Goal: Task Accomplishment & Management: Manage account settings

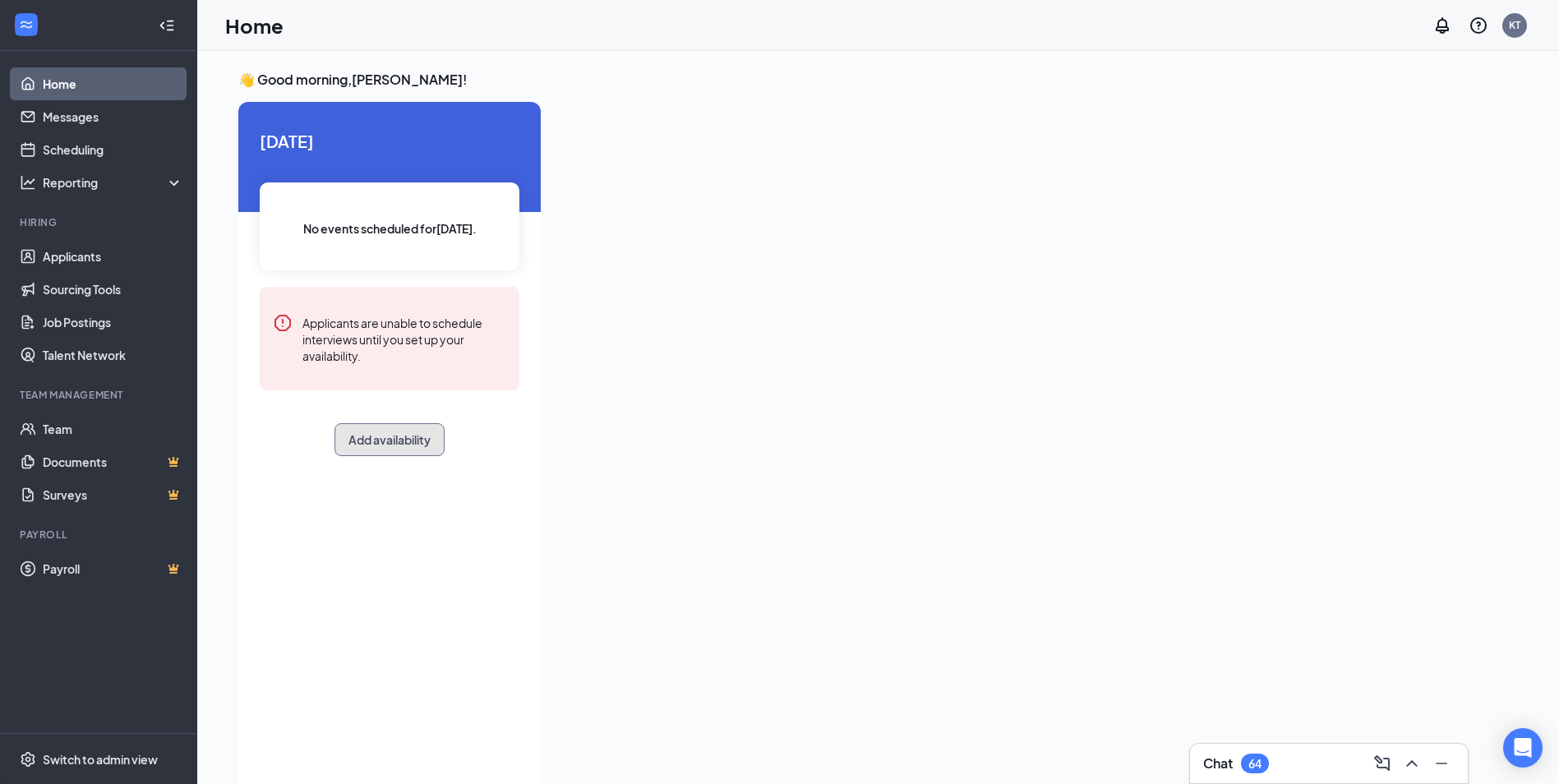
click at [355, 435] on button "Add availability" at bounding box center [389, 439] width 110 height 33
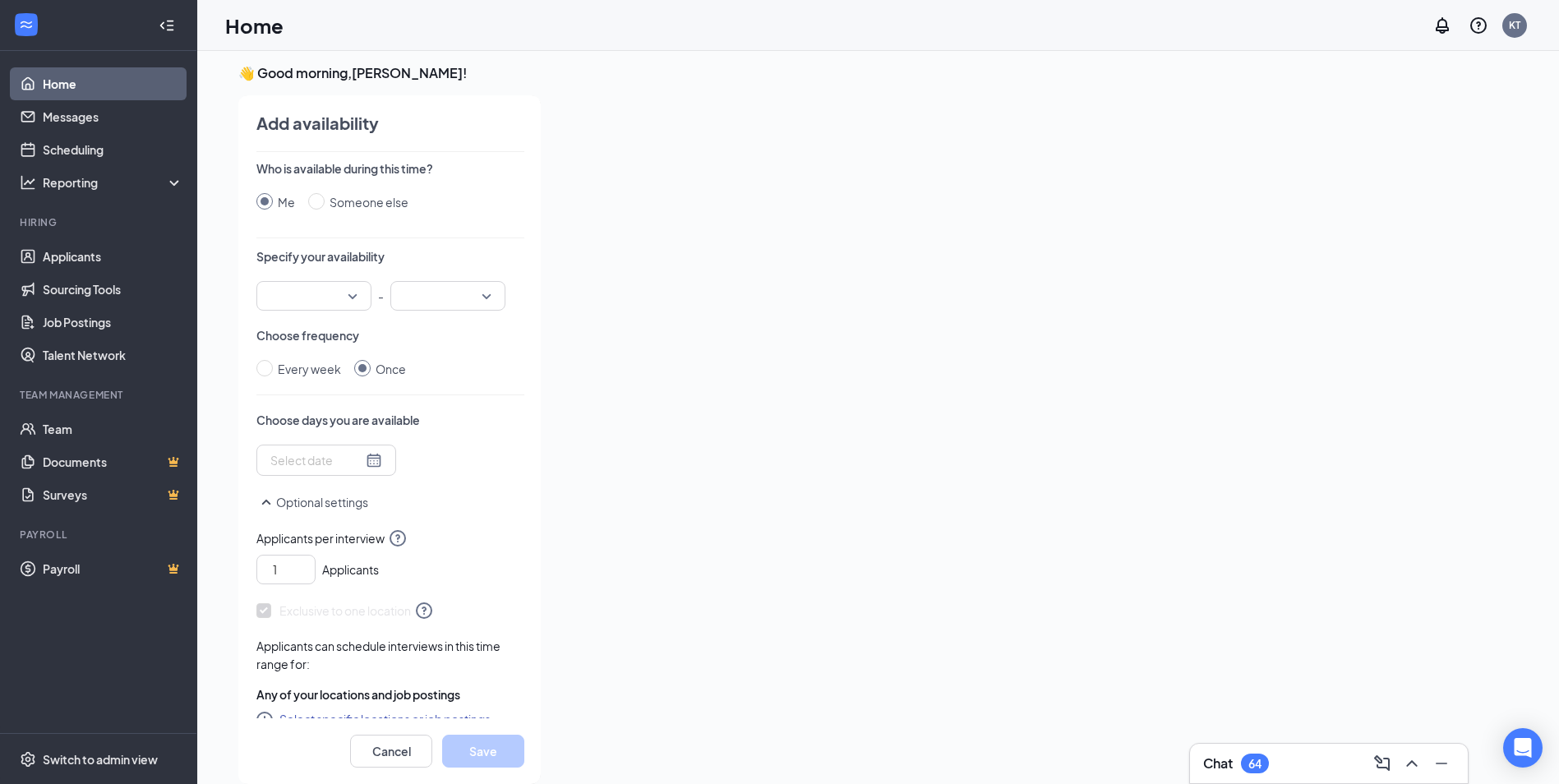
click at [300, 277] on div "Specify your availability -" at bounding box center [390, 279] width 268 height 63
click at [310, 303] on input "search" at bounding box center [308, 296] width 83 height 28
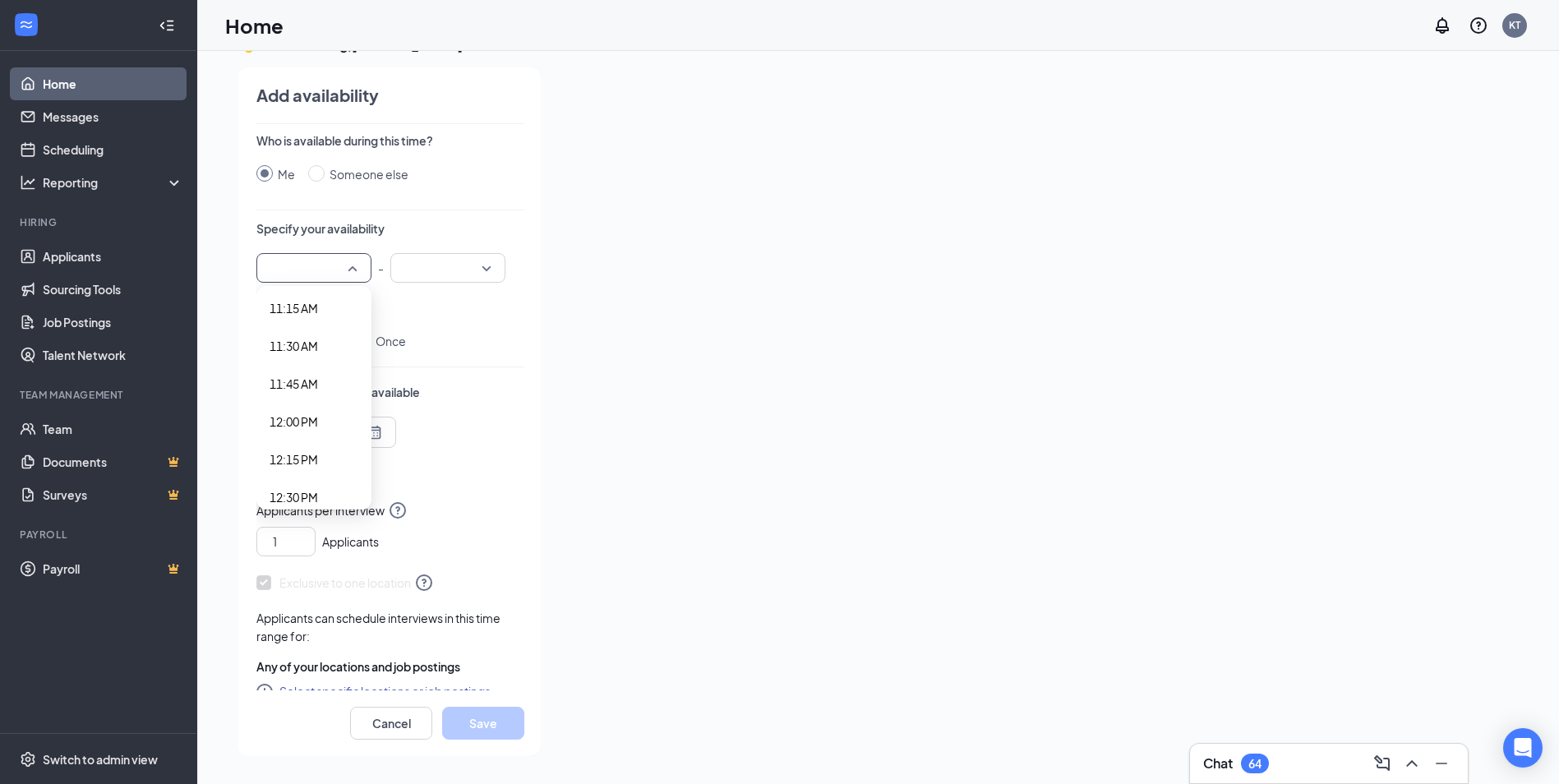
scroll to position [1719, 0]
click at [307, 470] on div "12:30 PM" at bounding box center [314, 481] width 115 height 38
click at [417, 277] on input "search" at bounding box center [442, 268] width 83 height 28
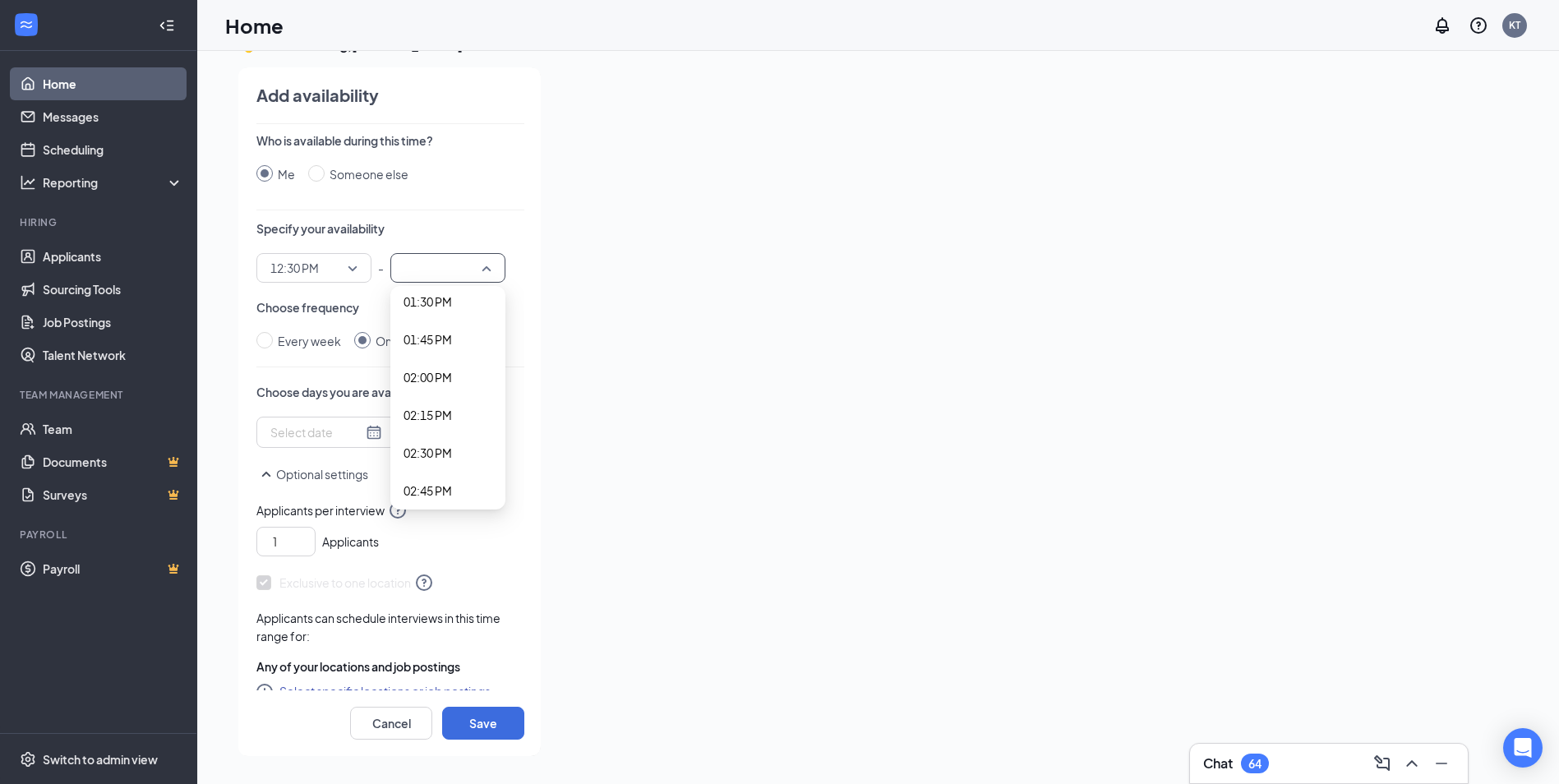
scroll to position [2083, 0]
click at [451, 420] on span "02:30 PM" at bounding box center [427, 420] width 49 height 18
click at [346, 439] on input at bounding box center [316, 432] width 92 height 18
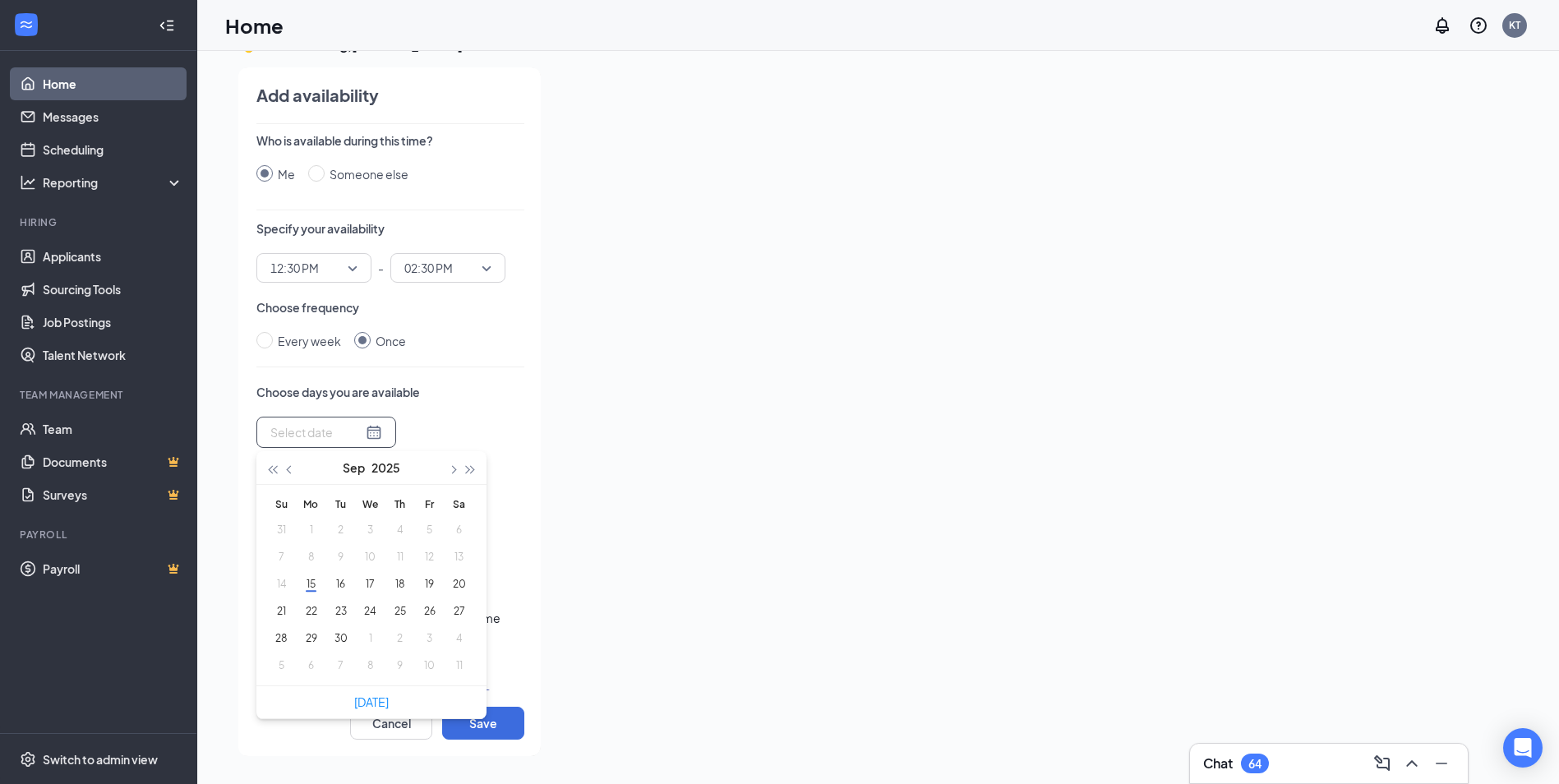
type input "[DATE]"
click at [316, 612] on button "22" at bounding box center [311, 610] width 31 height 17
click at [314, 613] on button "22" at bounding box center [311, 610] width 31 height 17
type input "[DATE]"
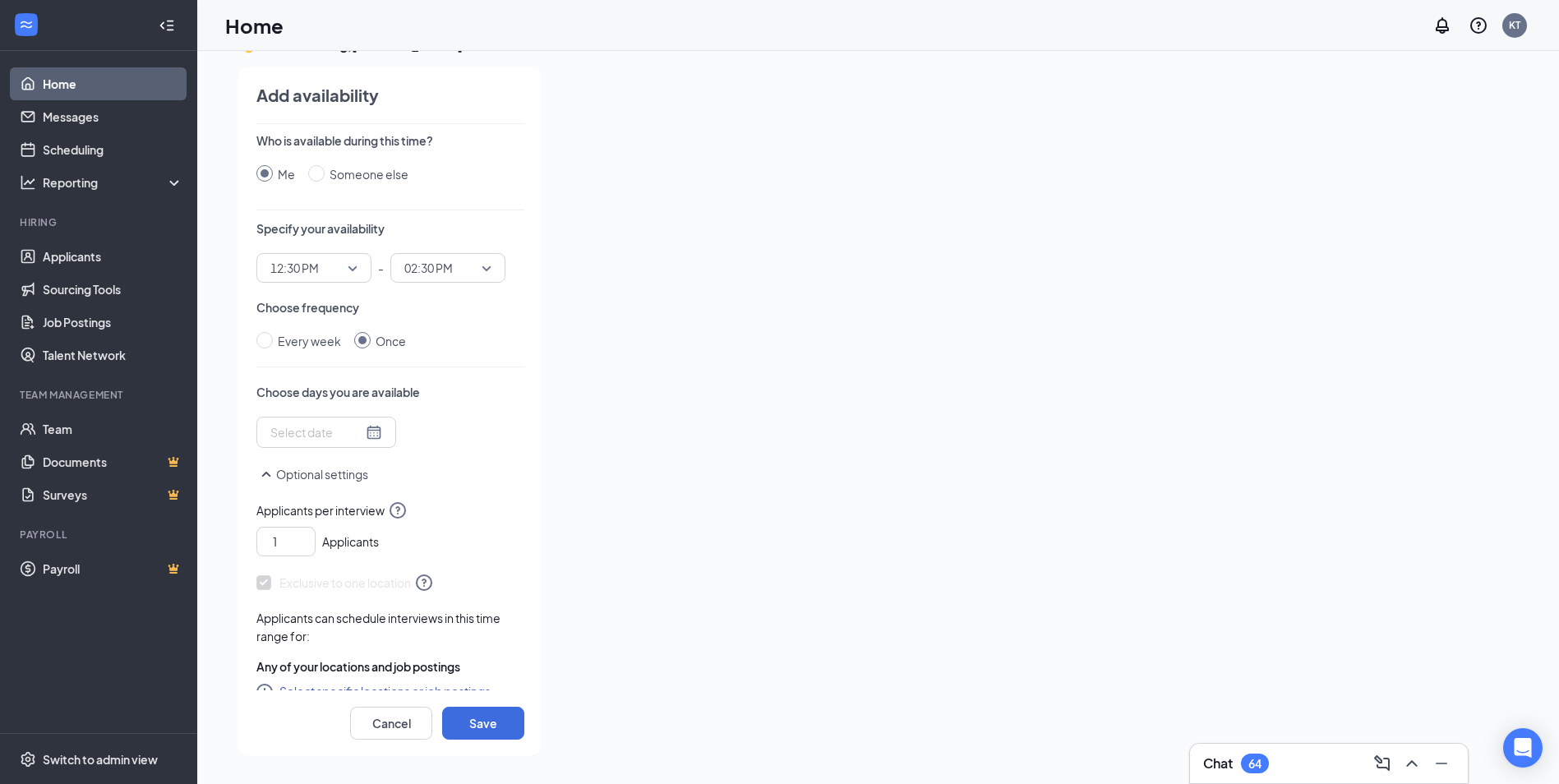
click at [289, 417] on div at bounding box center [326, 432] width 140 height 31
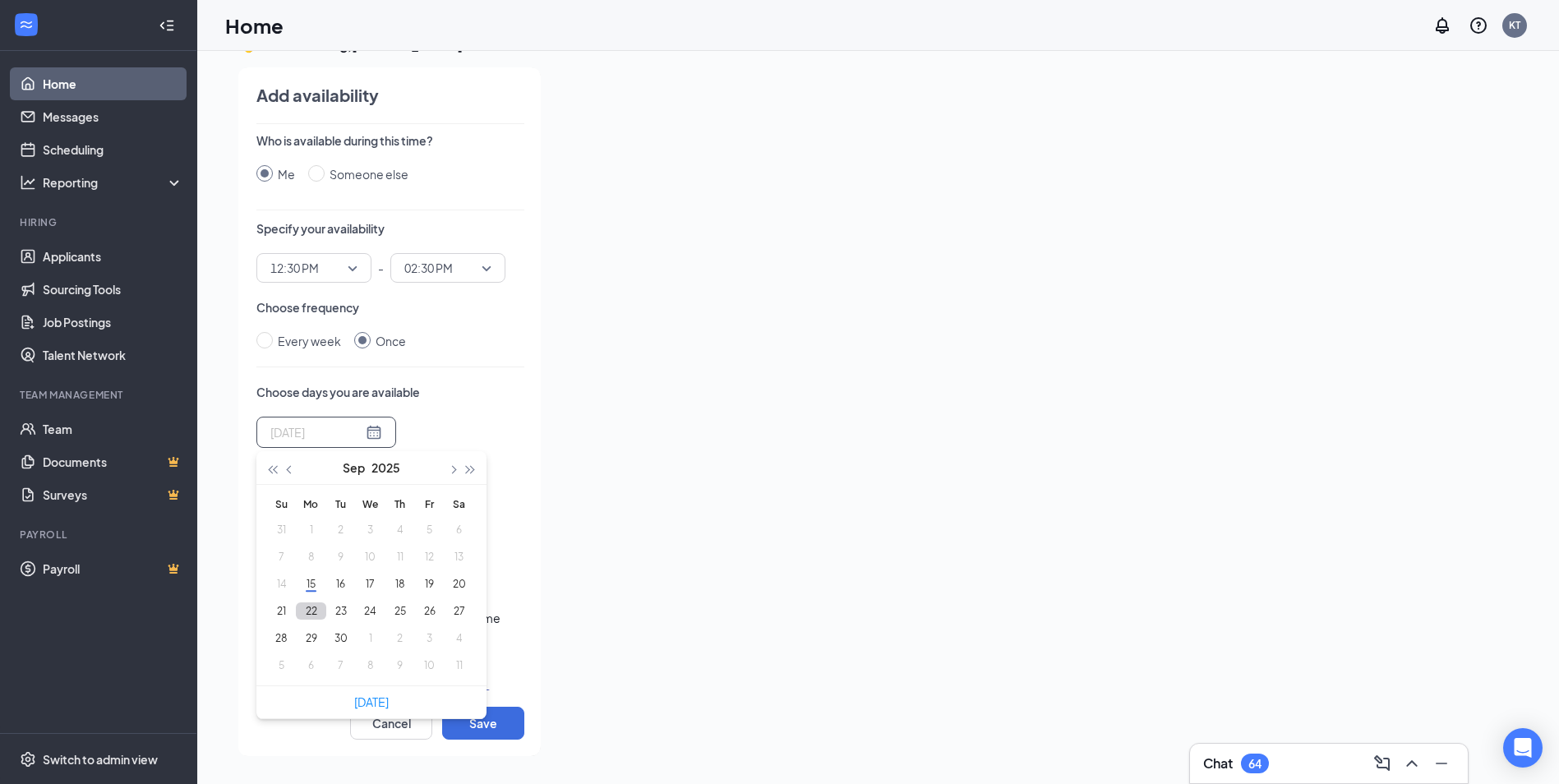
click at [316, 609] on button "22" at bounding box center [311, 610] width 31 height 17
type input "[DATE]"
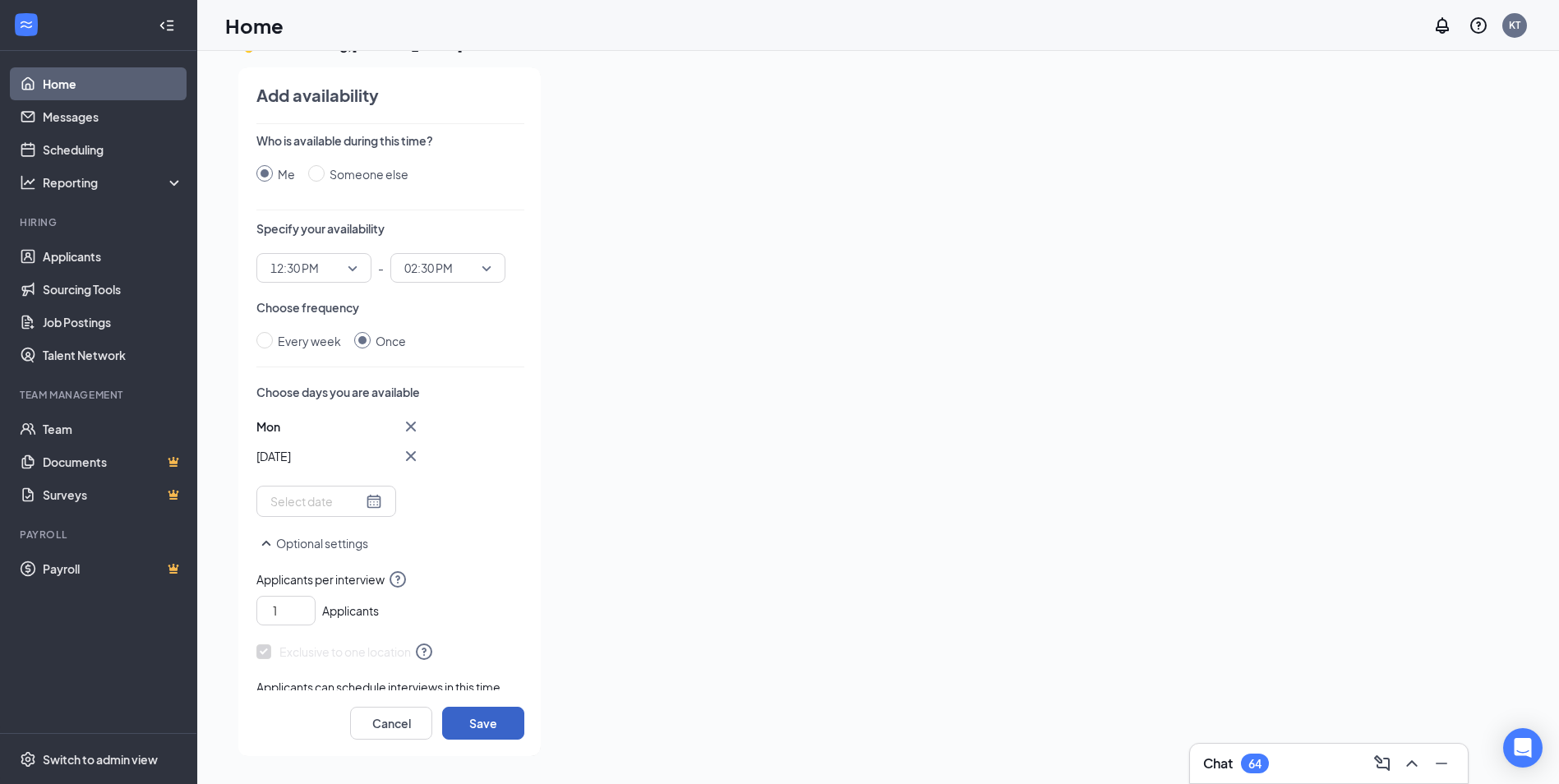
click at [483, 727] on button "Save" at bounding box center [483, 722] width 82 height 33
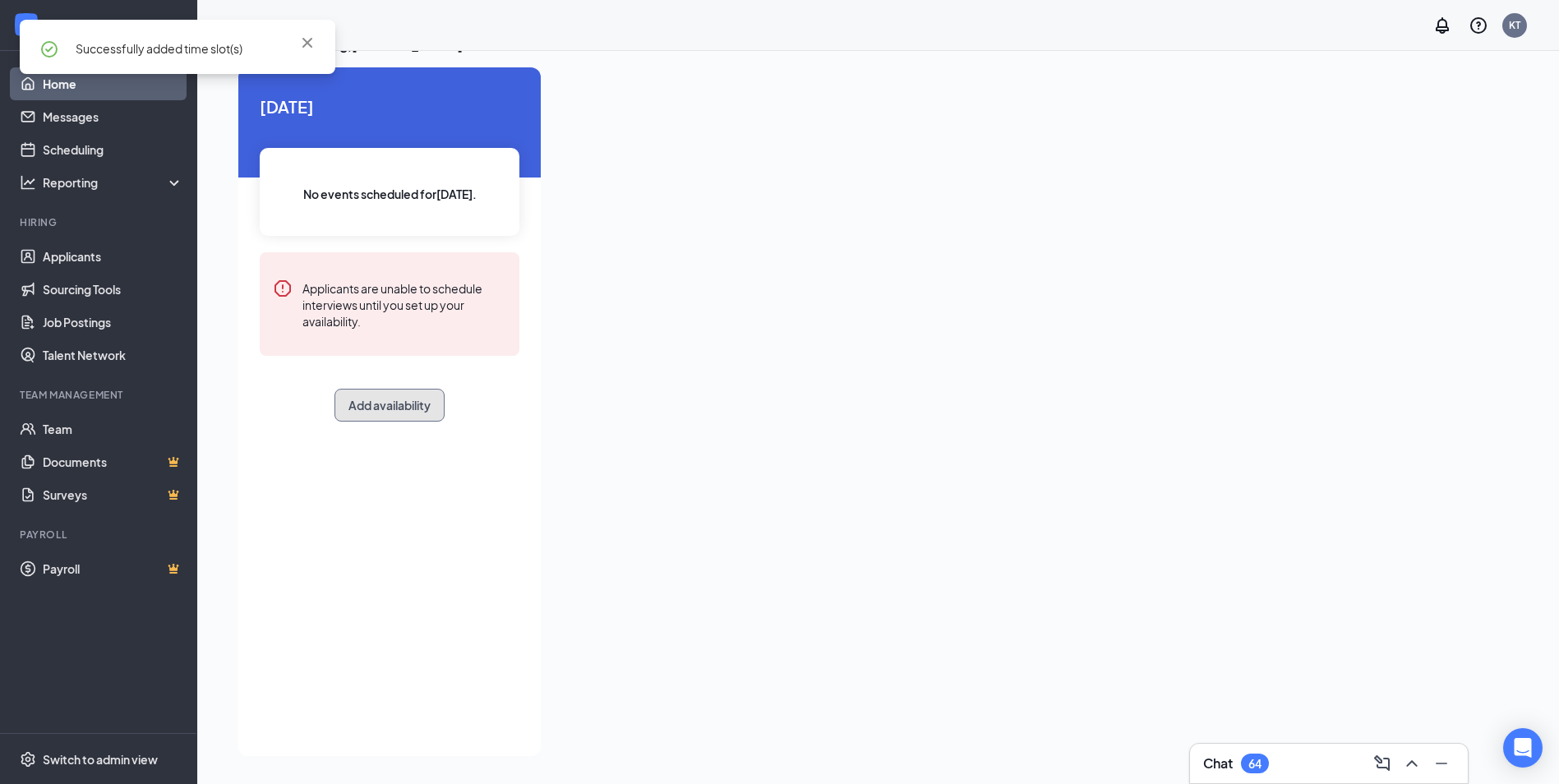
click at [404, 410] on button "Add availability" at bounding box center [389, 405] width 110 height 33
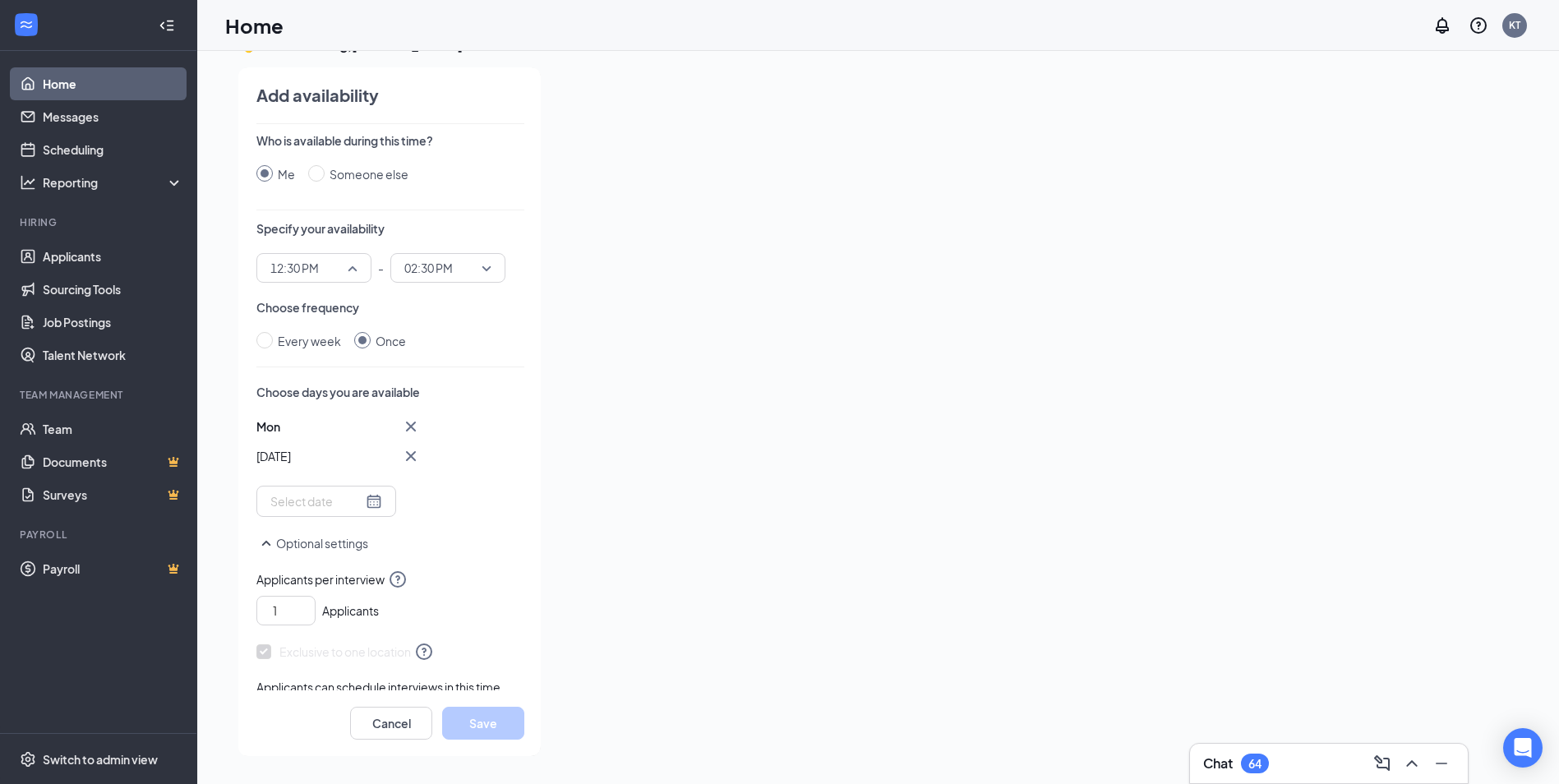
click at [351, 272] on span "12:30 PM" at bounding box center [314, 267] width 87 height 25
click at [314, 366] on span "09:00 AM" at bounding box center [293, 363] width 49 height 18
click at [470, 264] on span "02:30 PM" at bounding box center [440, 267] width 72 height 25
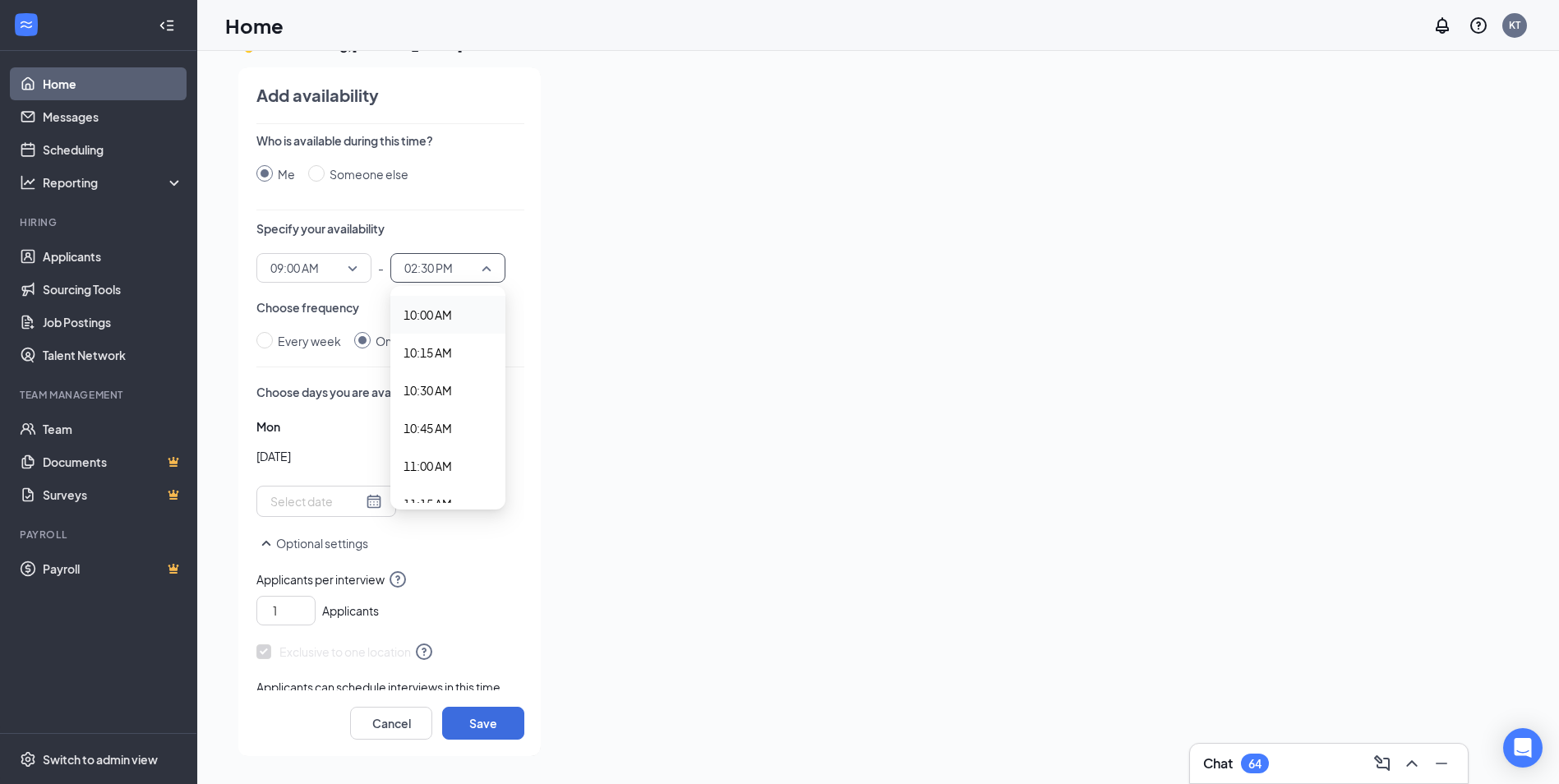
click at [450, 313] on span "10:00 AM" at bounding box center [427, 315] width 49 height 18
click at [361, 496] on div at bounding box center [326, 501] width 112 height 18
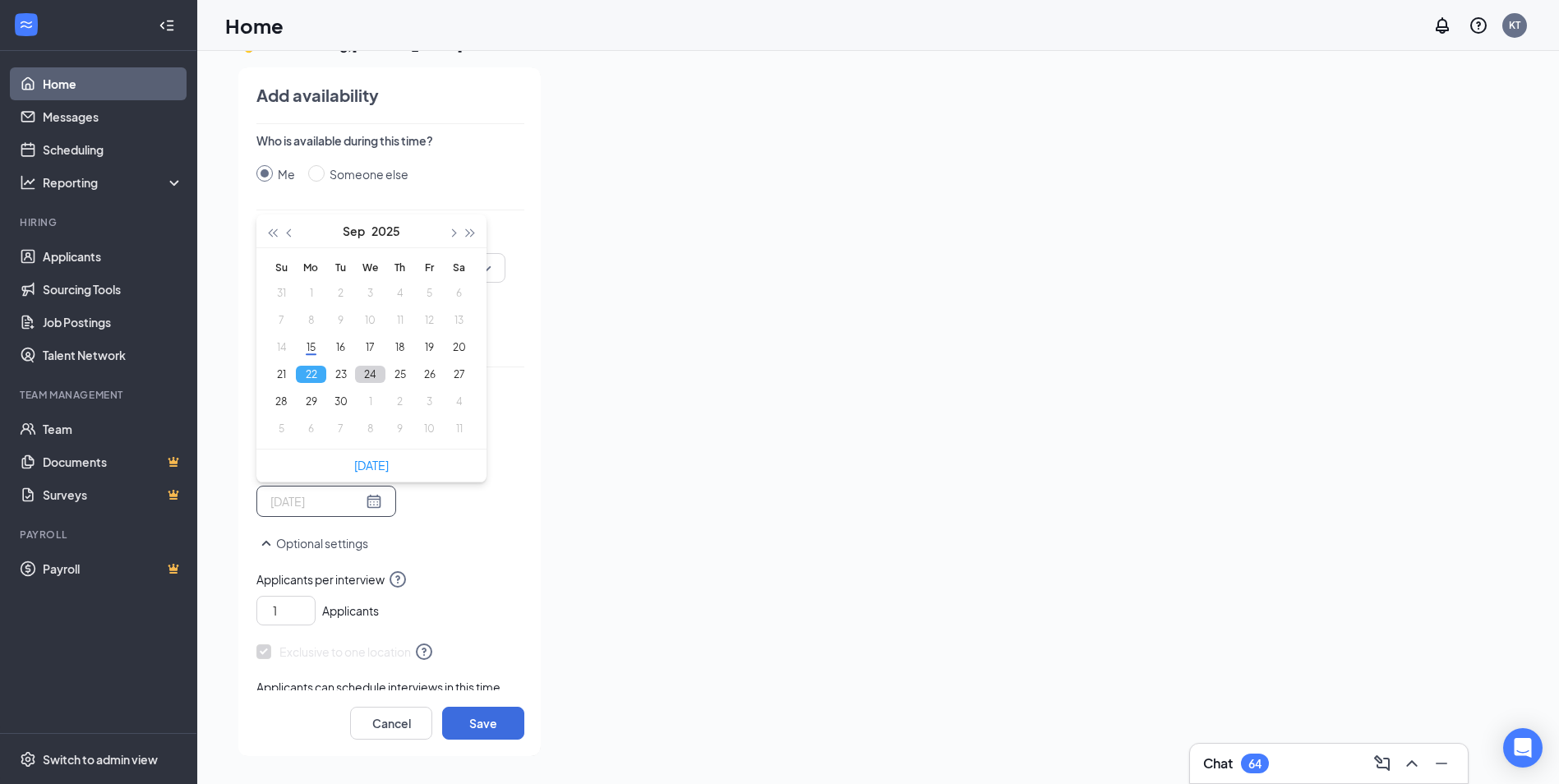
click at [376, 379] on button "24" at bounding box center [370, 373] width 31 height 17
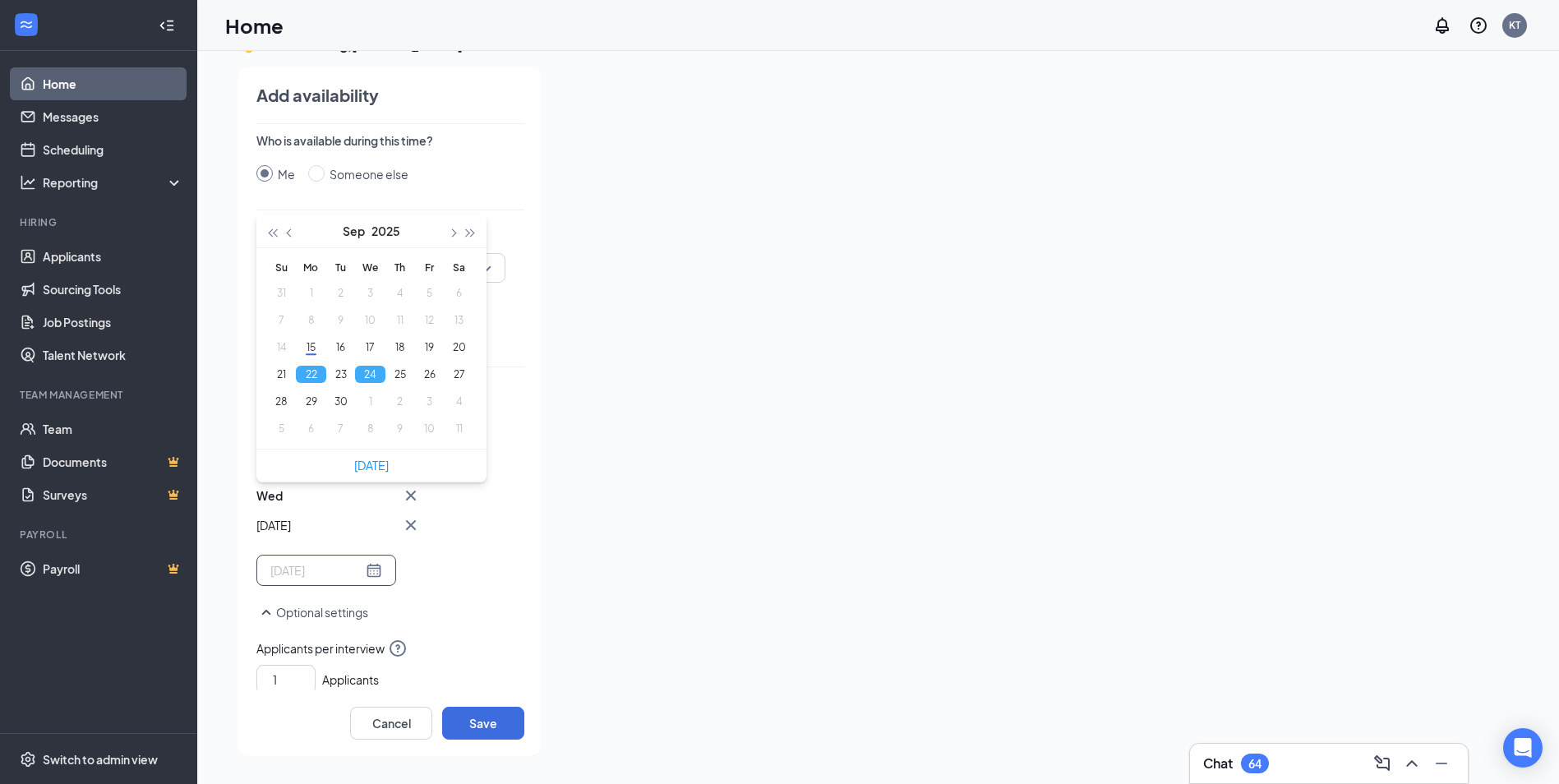
click at [309, 377] on button "22" at bounding box center [311, 373] width 31 height 17
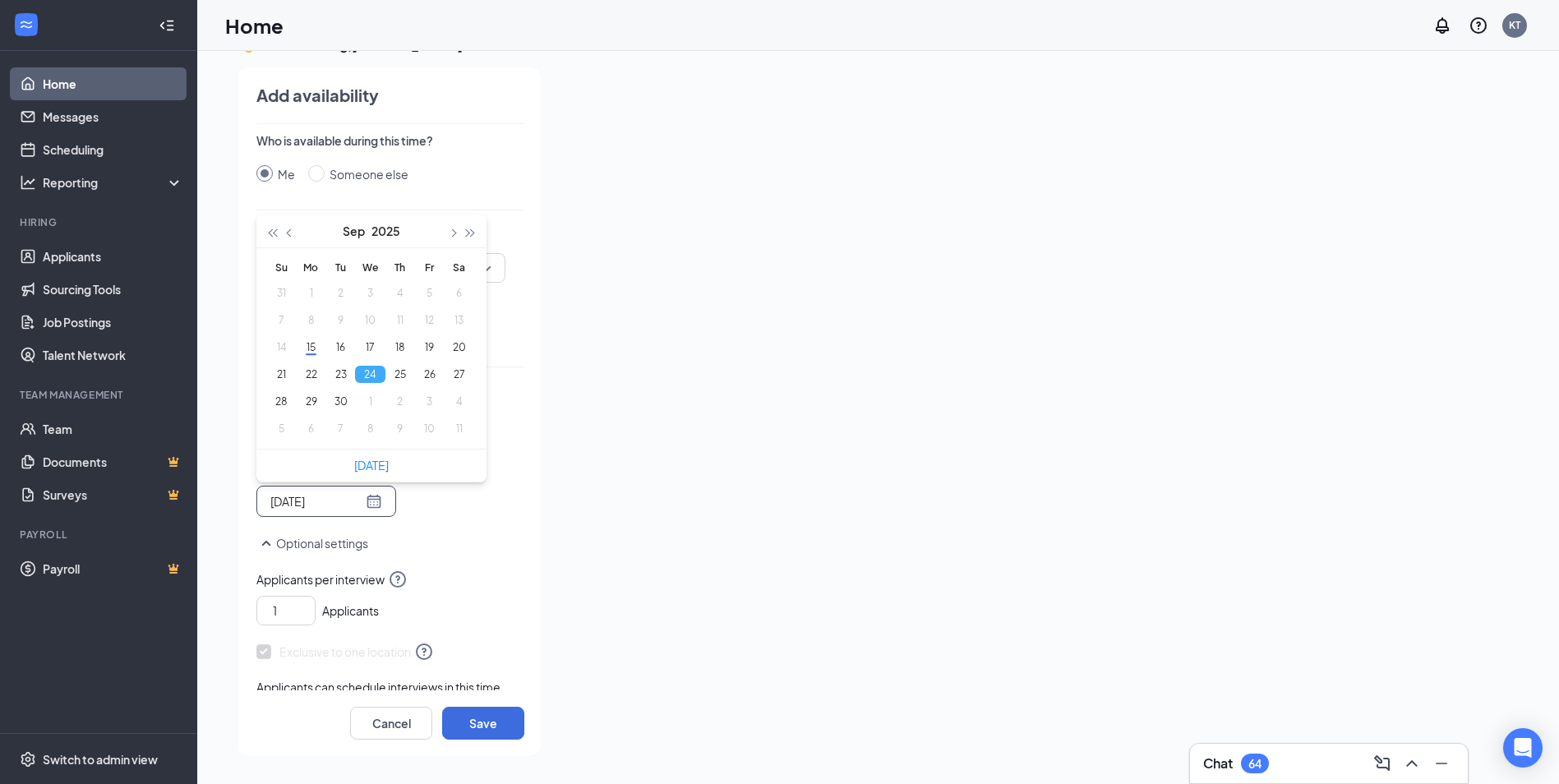
type input "[DATE]"
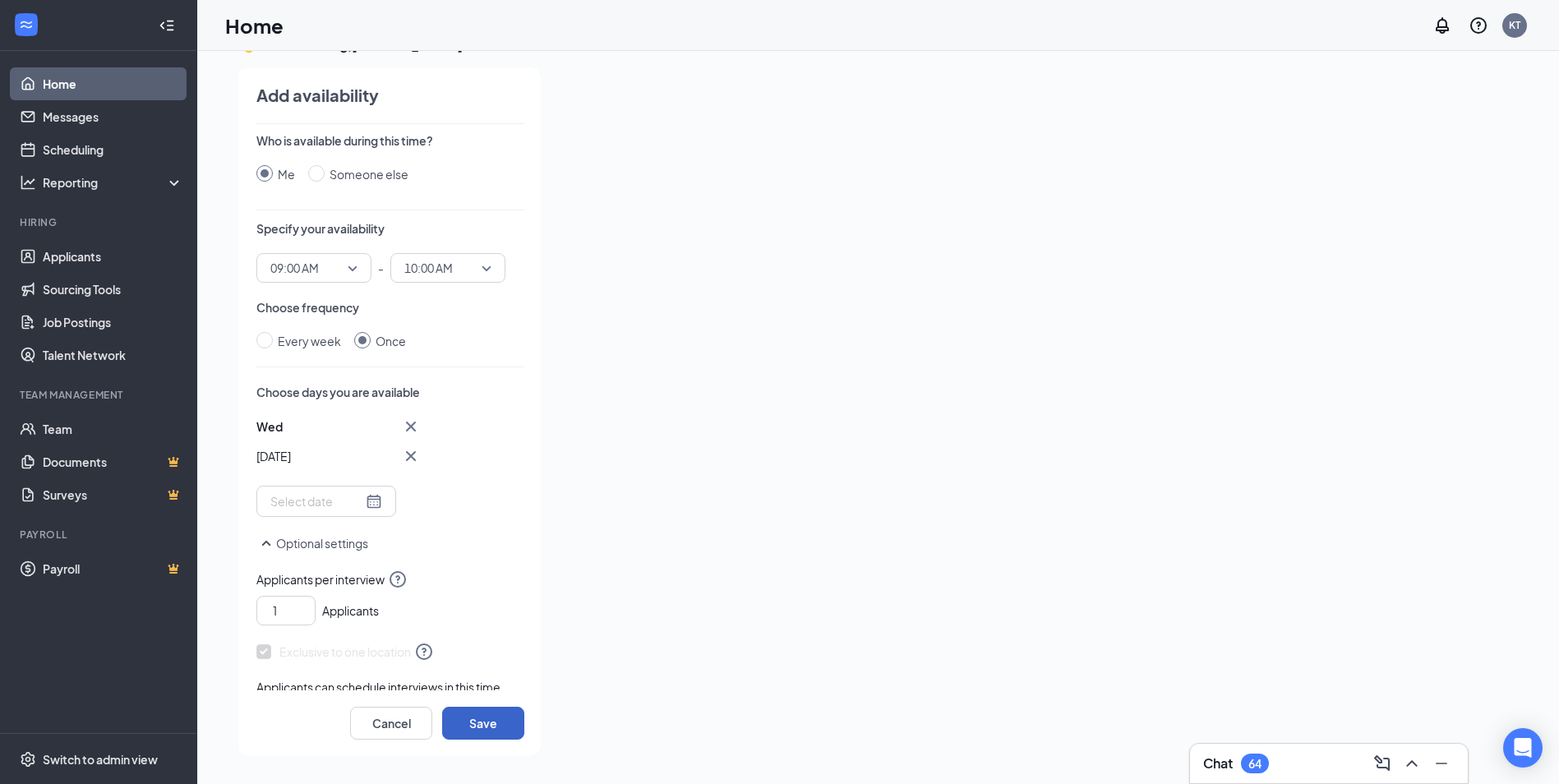
click at [487, 726] on button "Save" at bounding box center [483, 722] width 82 height 33
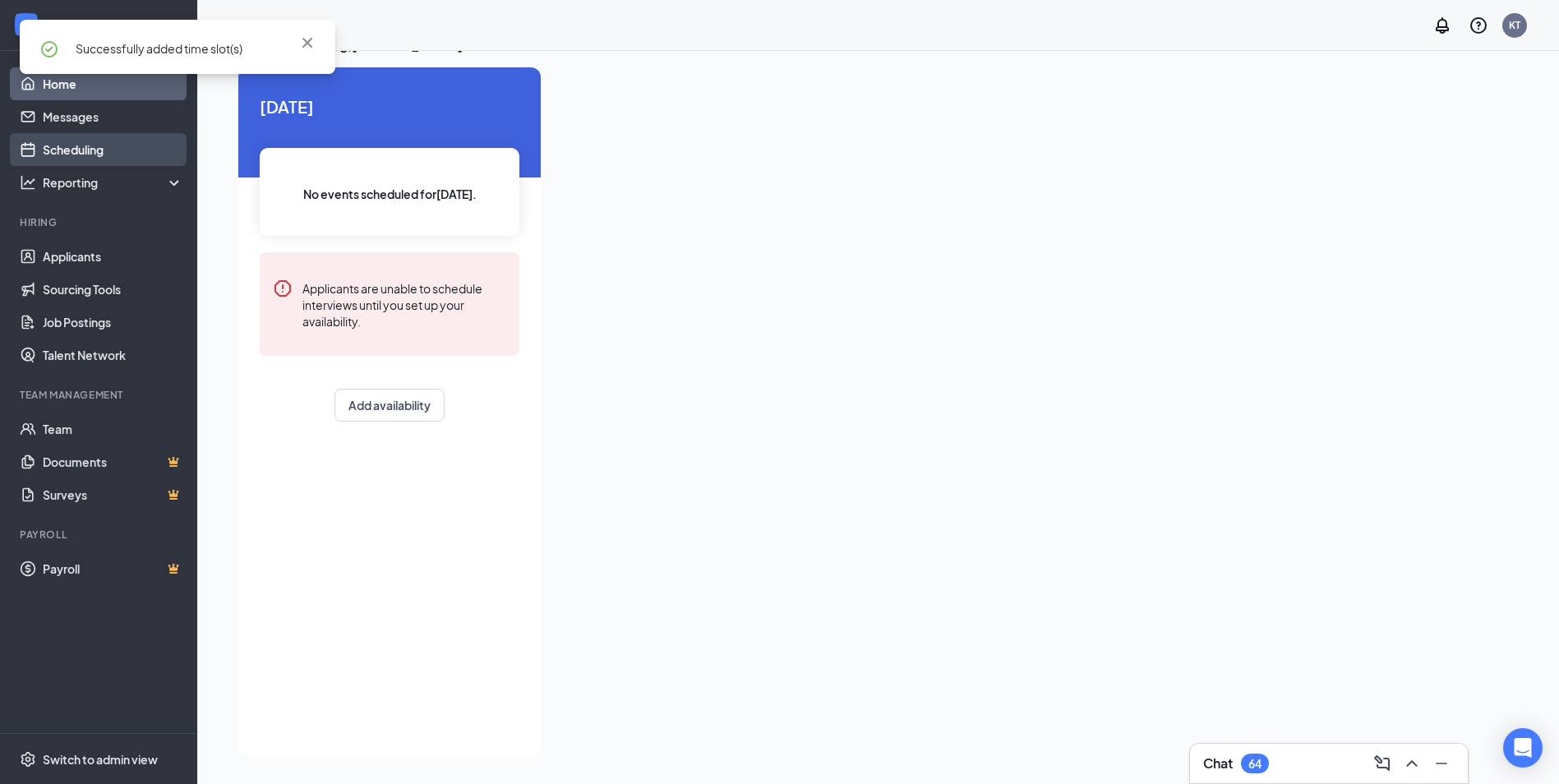
click at [54, 141] on link "Scheduling" at bounding box center [113, 149] width 141 height 33
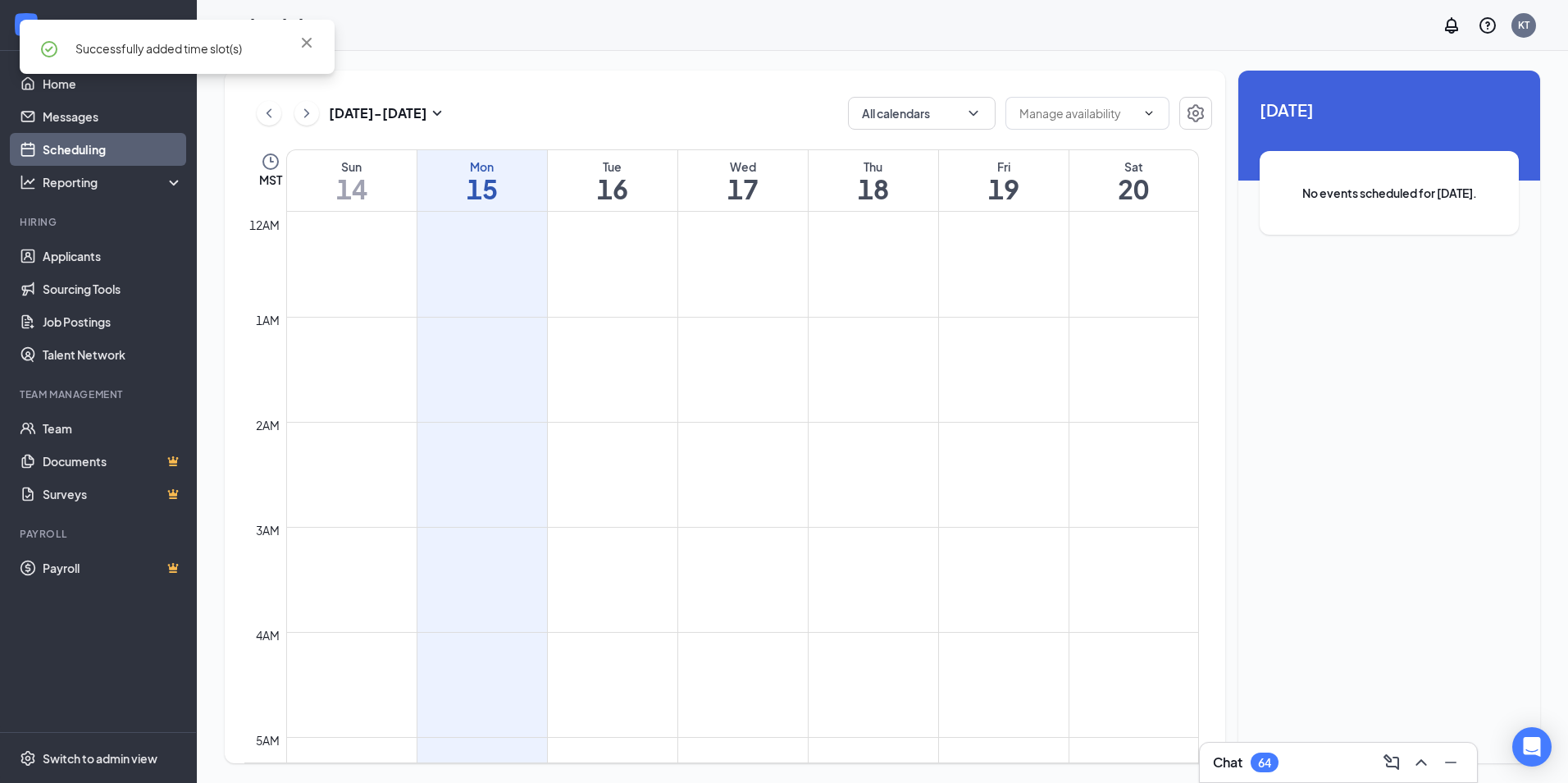
scroll to position [807, 0]
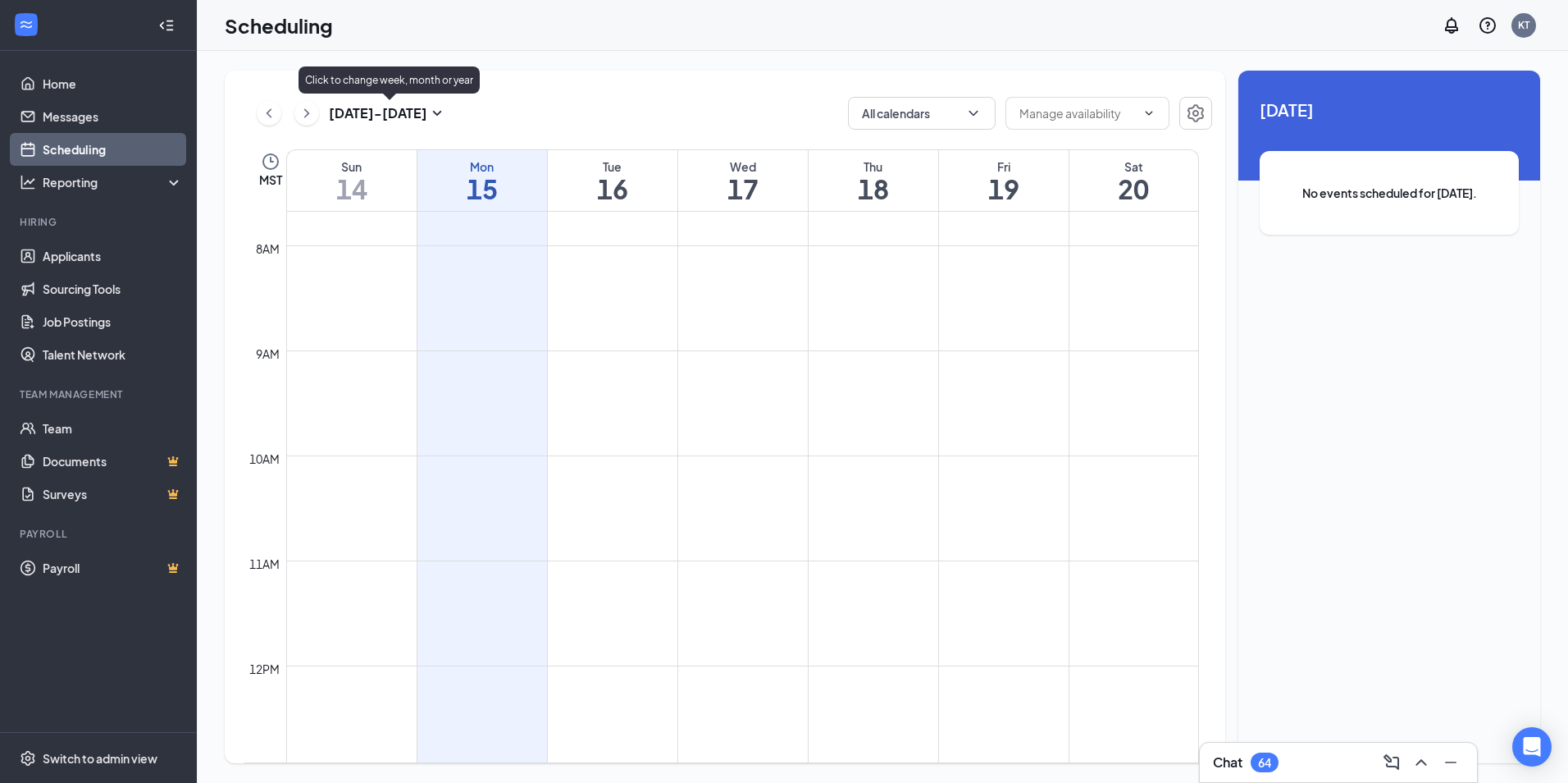
click at [423, 111] on h3 "[DATE] - [DATE]" at bounding box center [377, 113] width 98 height 18
type input "[DATE]"
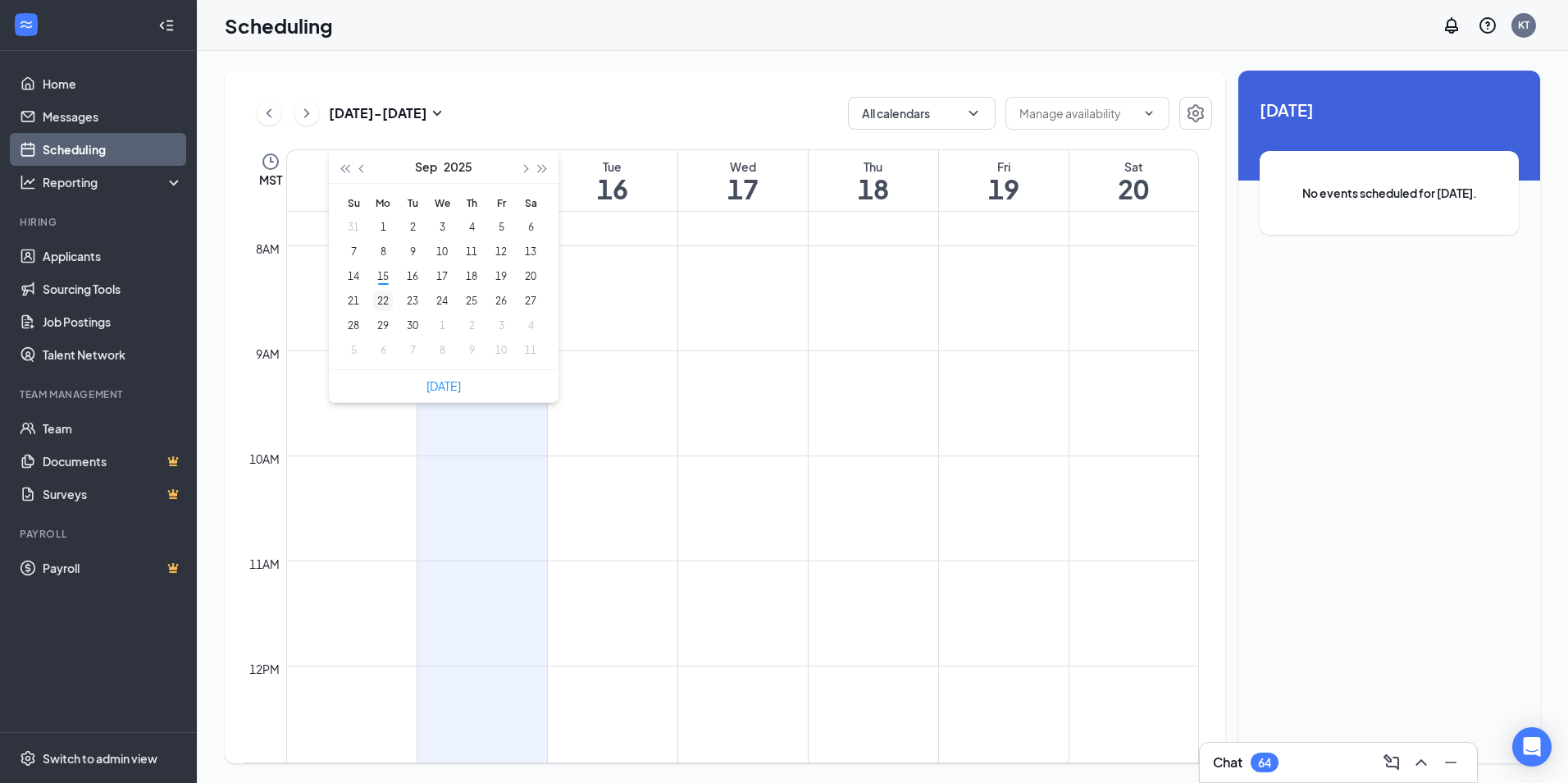
type input "[DATE]"
click at [386, 297] on div "22" at bounding box center [383, 301] width 20 height 20
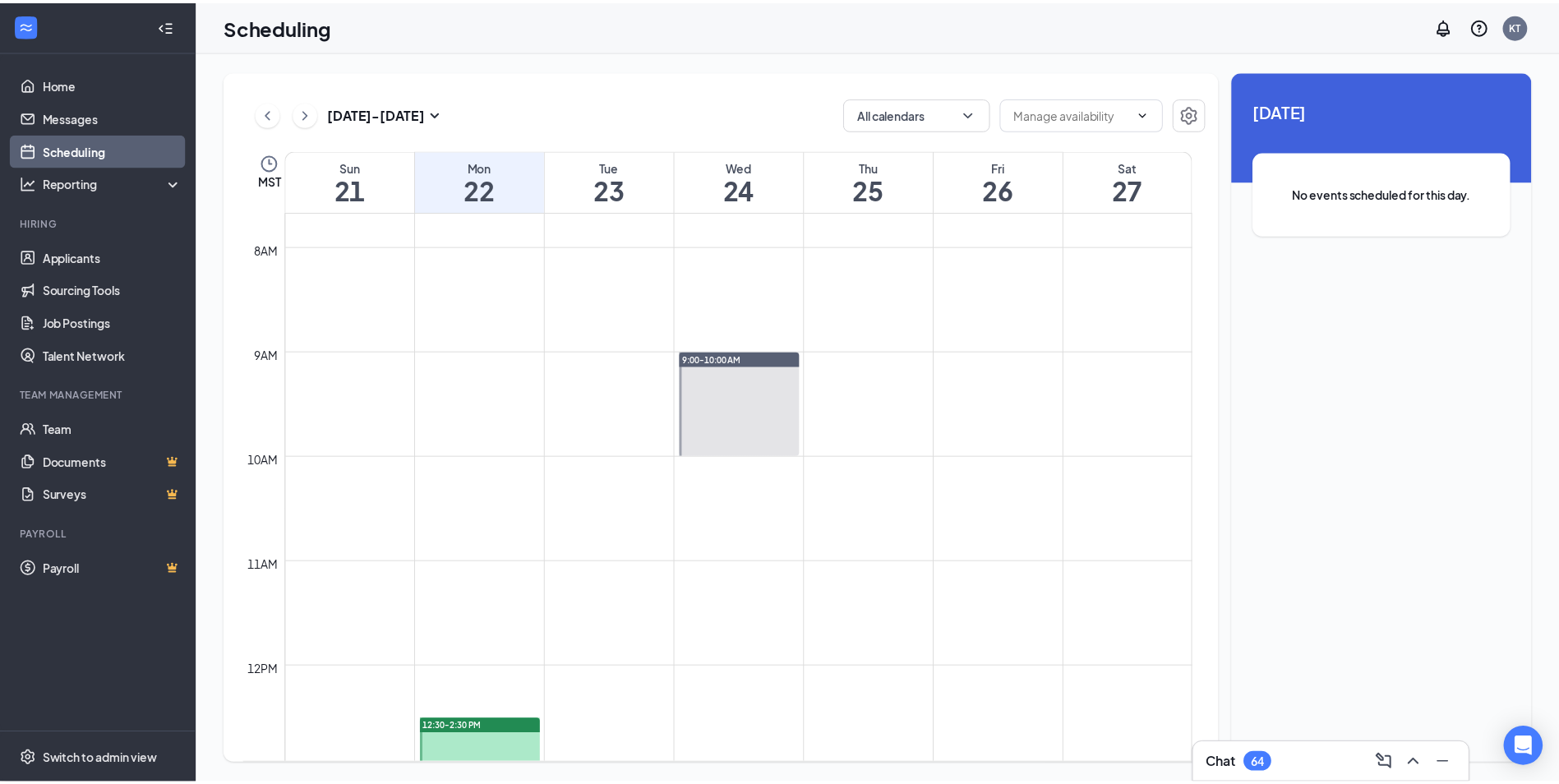
scroll to position [889, 0]
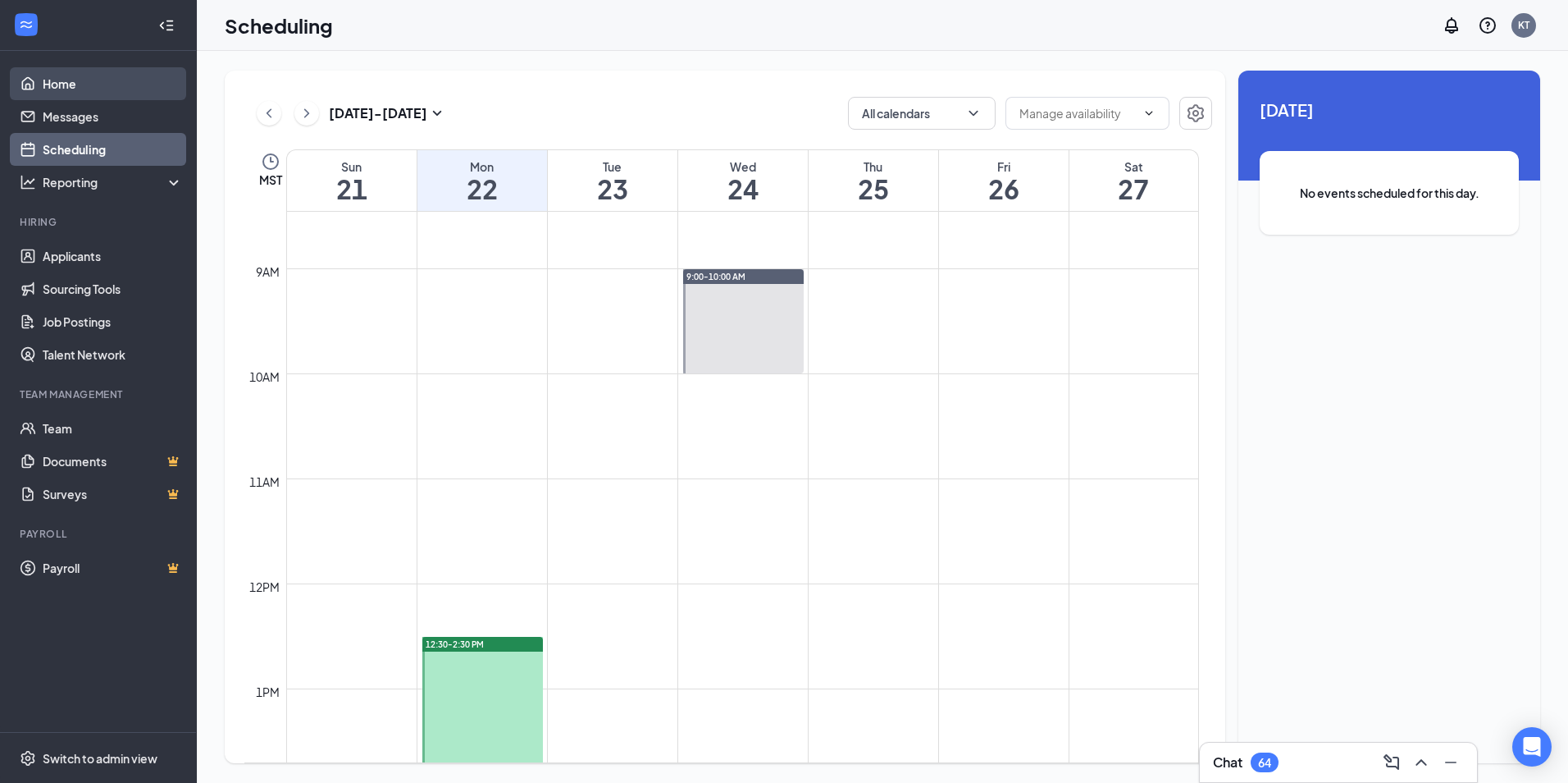
click at [75, 91] on link "Home" at bounding box center [113, 83] width 141 height 33
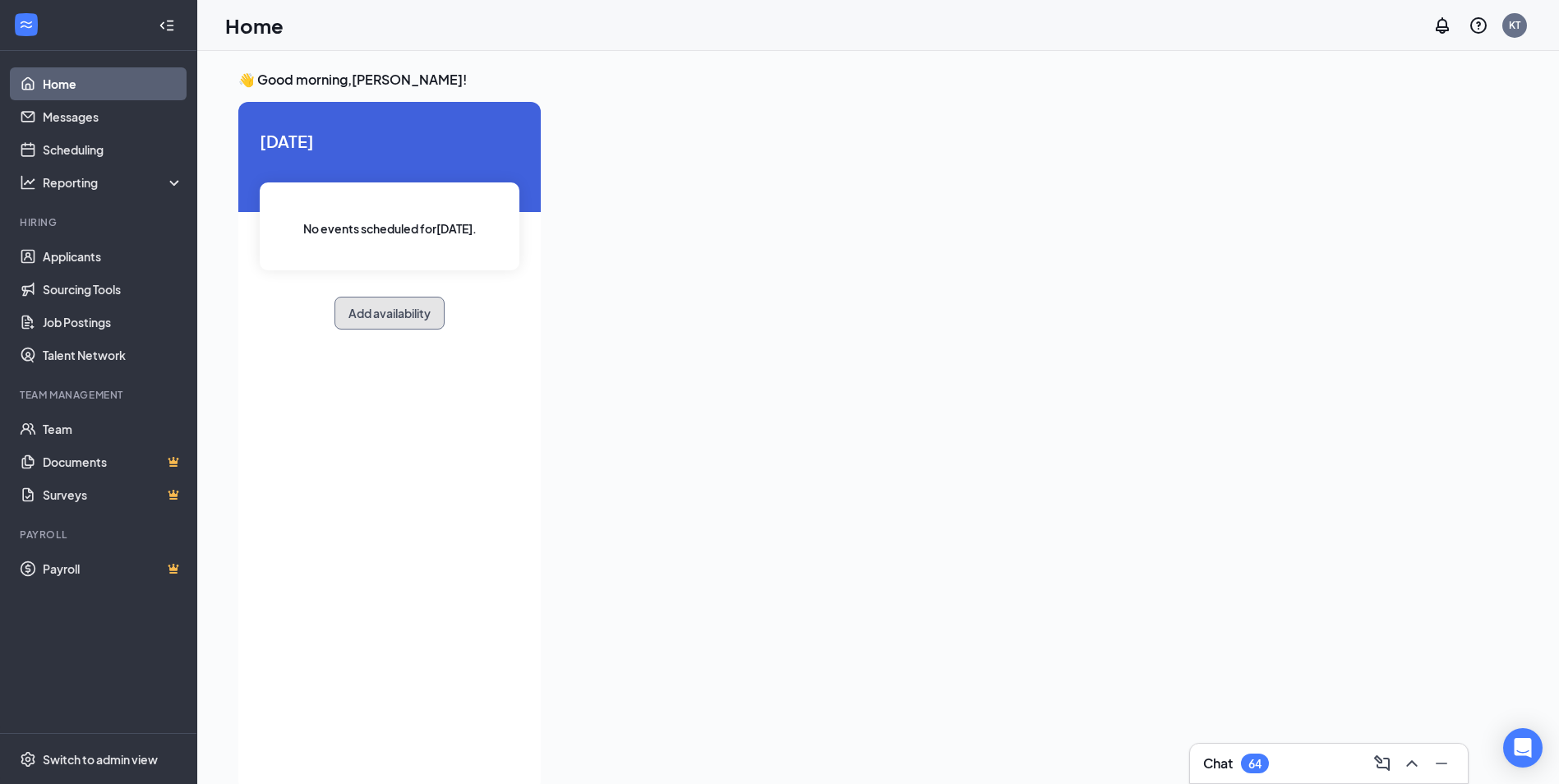
click at [384, 313] on button "Add availability" at bounding box center [389, 313] width 110 height 33
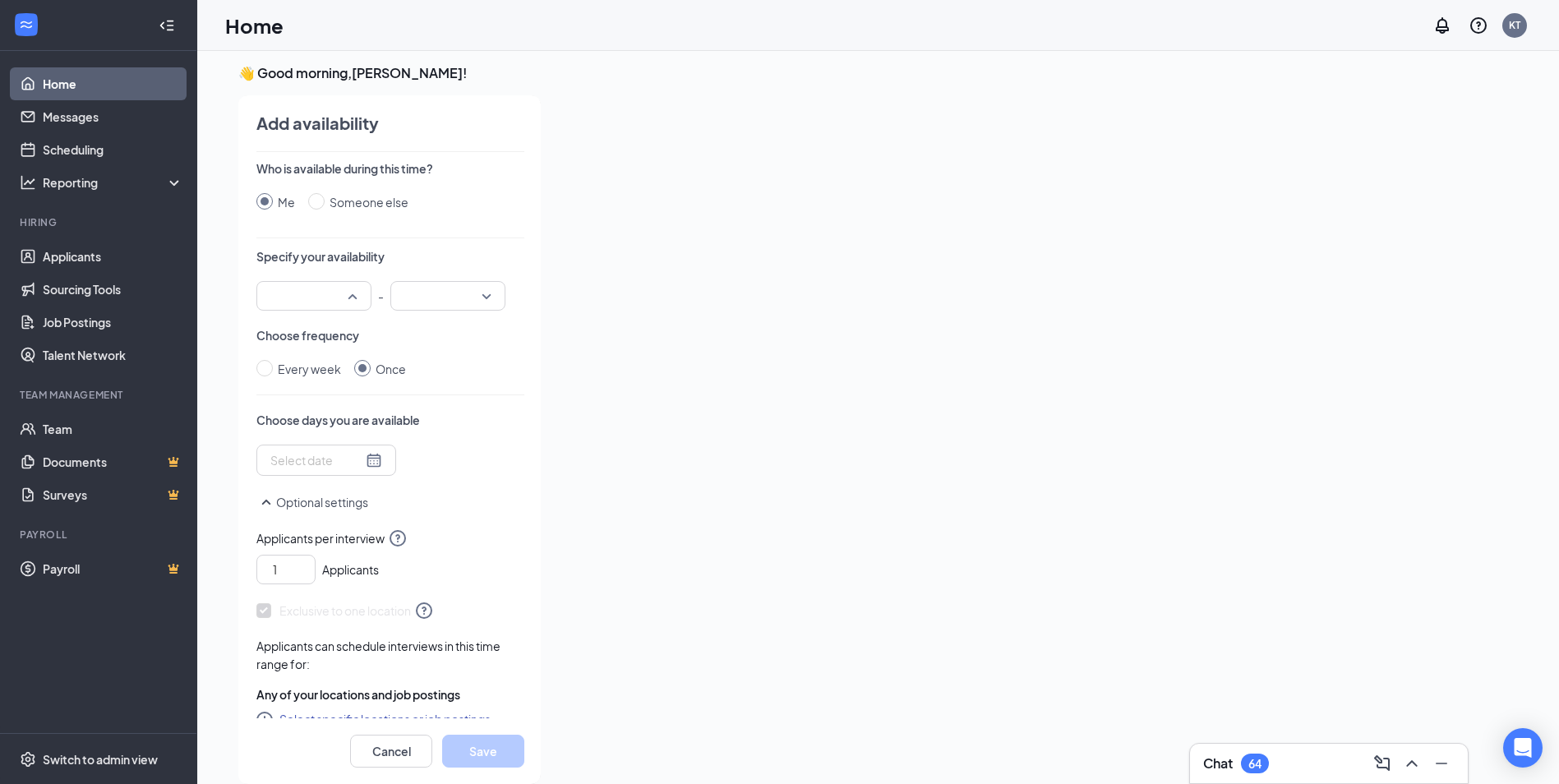
click at [359, 299] on div at bounding box center [314, 296] width 115 height 30
click at [289, 327] on span "01:30 PM" at bounding box center [293, 326] width 49 height 18
click at [486, 299] on div at bounding box center [448, 296] width 115 height 30
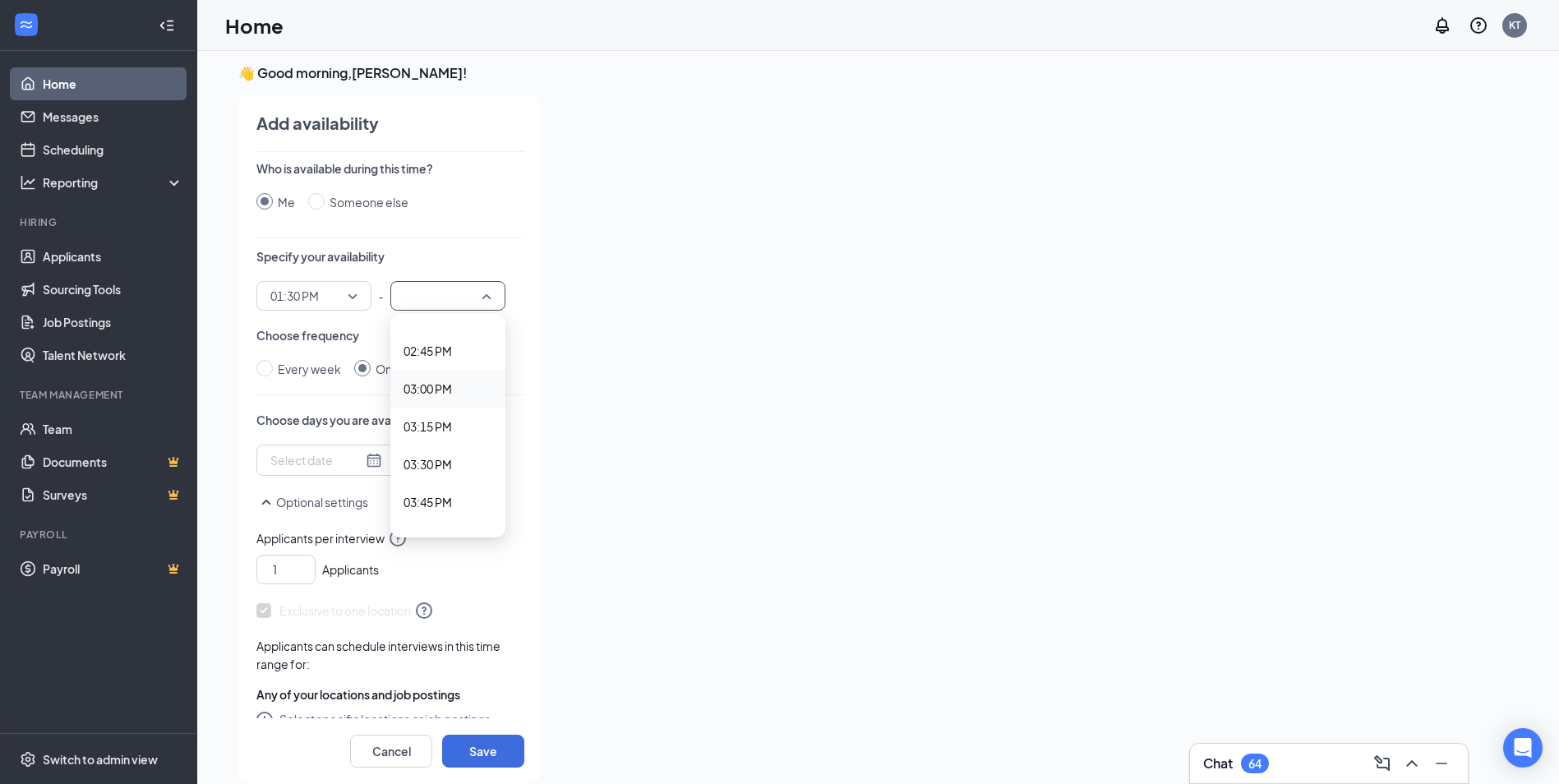
click at [429, 389] on span "03:00 PM" at bounding box center [427, 388] width 49 height 18
click at [294, 465] on input at bounding box center [316, 459] width 92 height 18
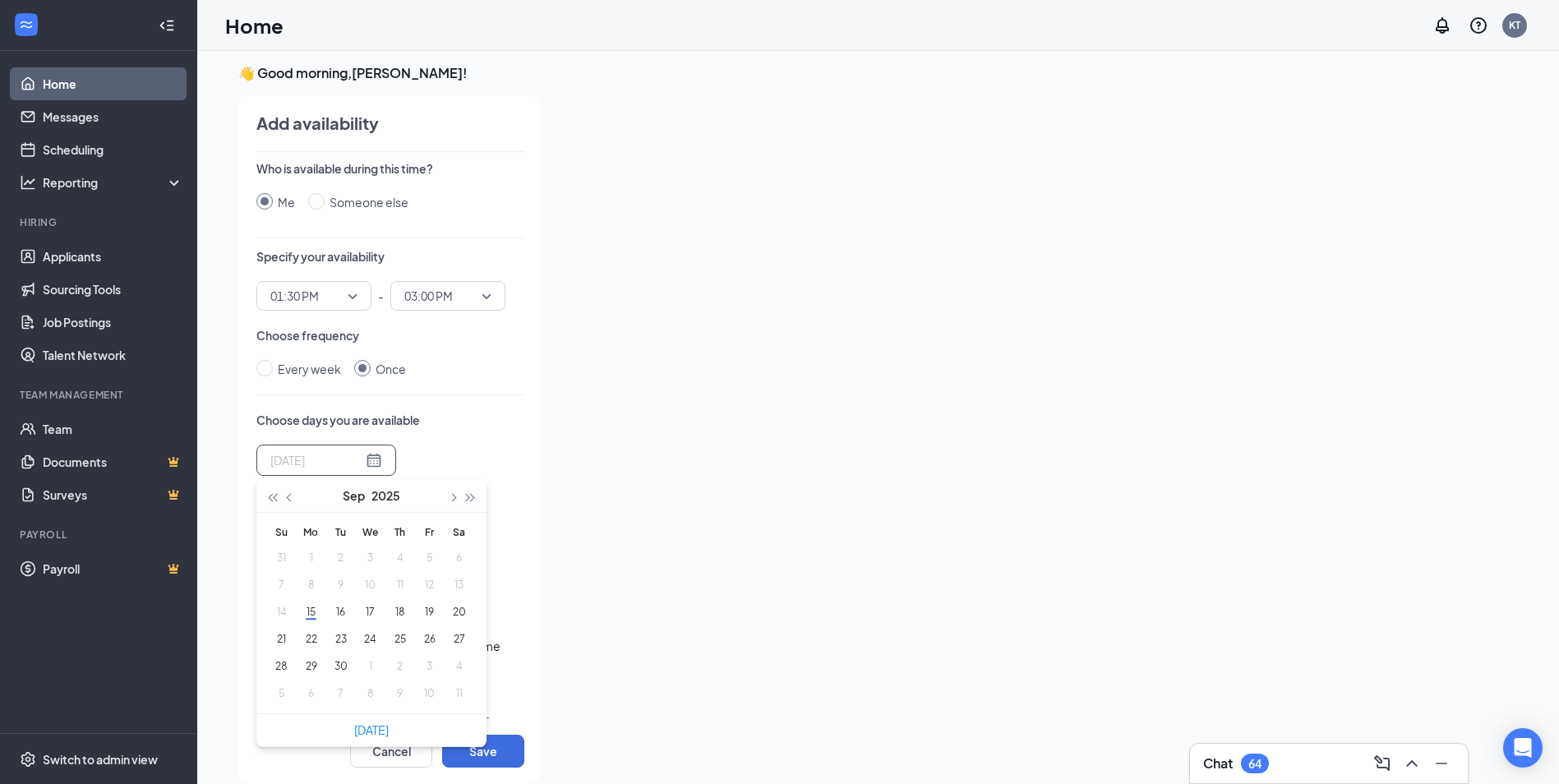
type input "[DATE]"
click at [375, 637] on button "24" at bounding box center [370, 638] width 31 height 17
click at [372, 632] on button "24" at bounding box center [370, 638] width 31 height 17
type input "[DATE]"
click at [494, 750] on button "Save" at bounding box center [483, 750] width 82 height 33
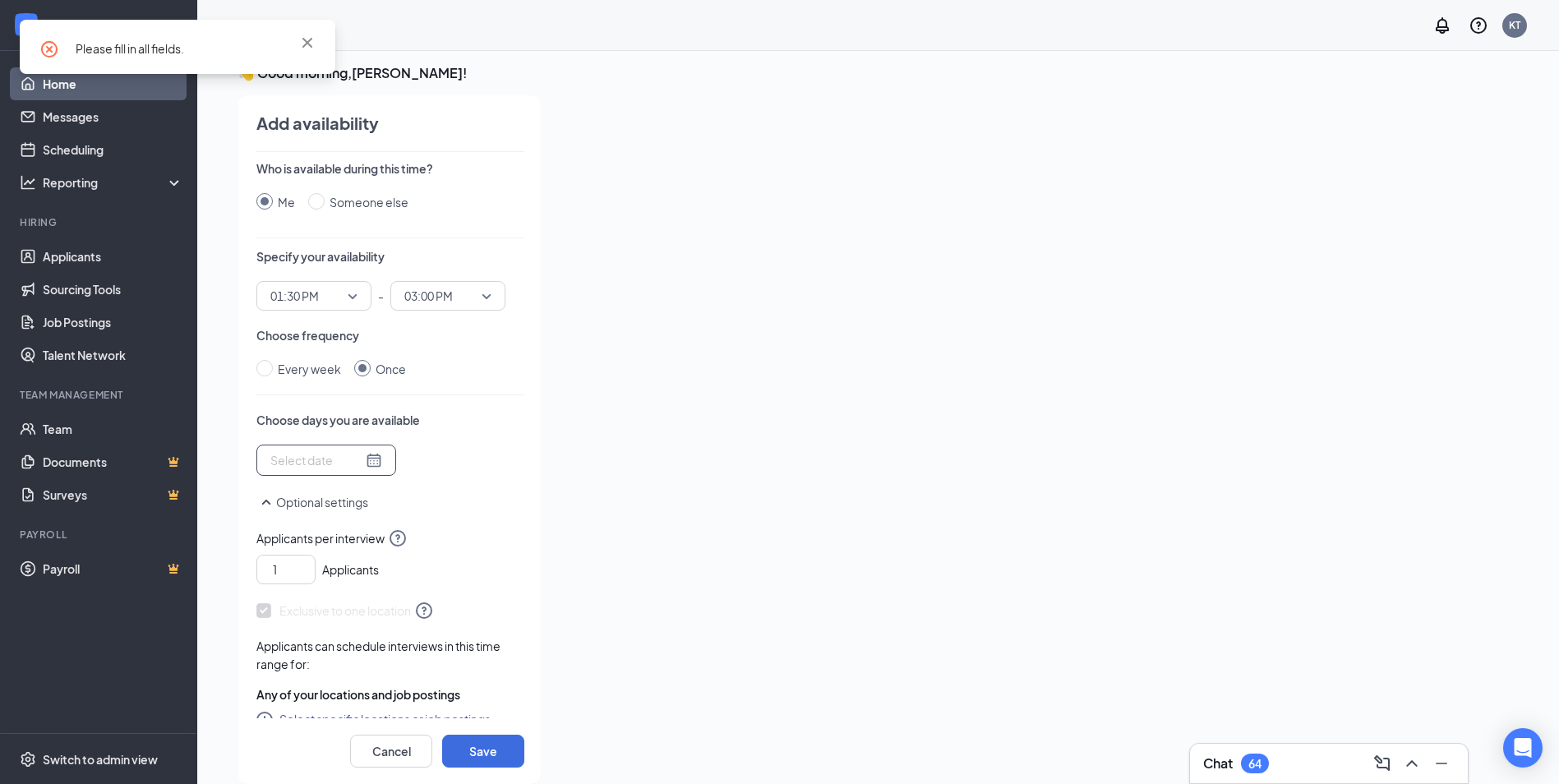
click at [357, 461] on div at bounding box center [326, 459] width 112 height 18
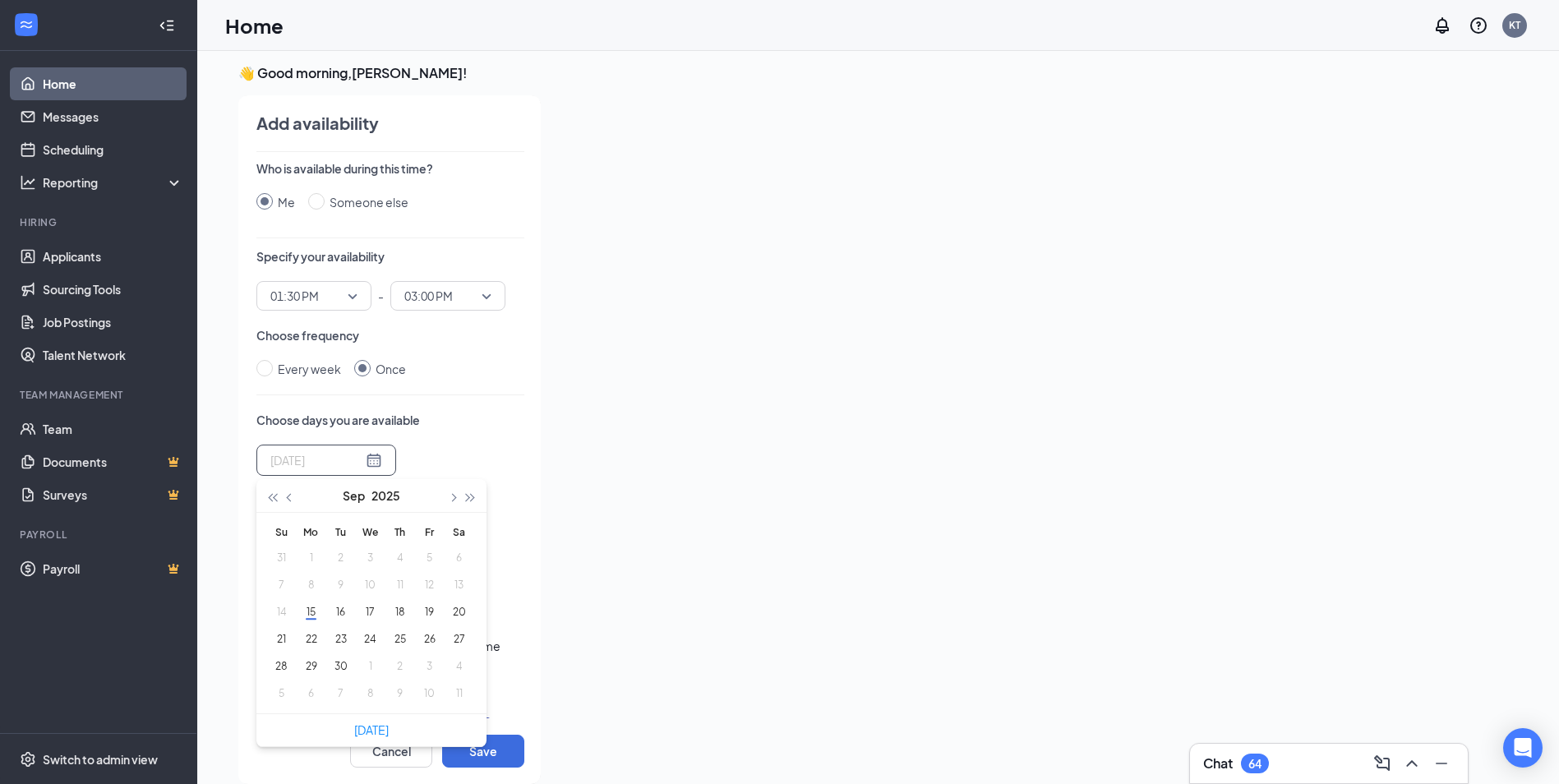
type input "[DATE]"
click at [378, 634] on button "24" at bounding box center [370, 638] width 31 height 17
type input "[DATE]"
click at [492, 752] on button "Save" at bounding box center [483, 750] width 82 height 33
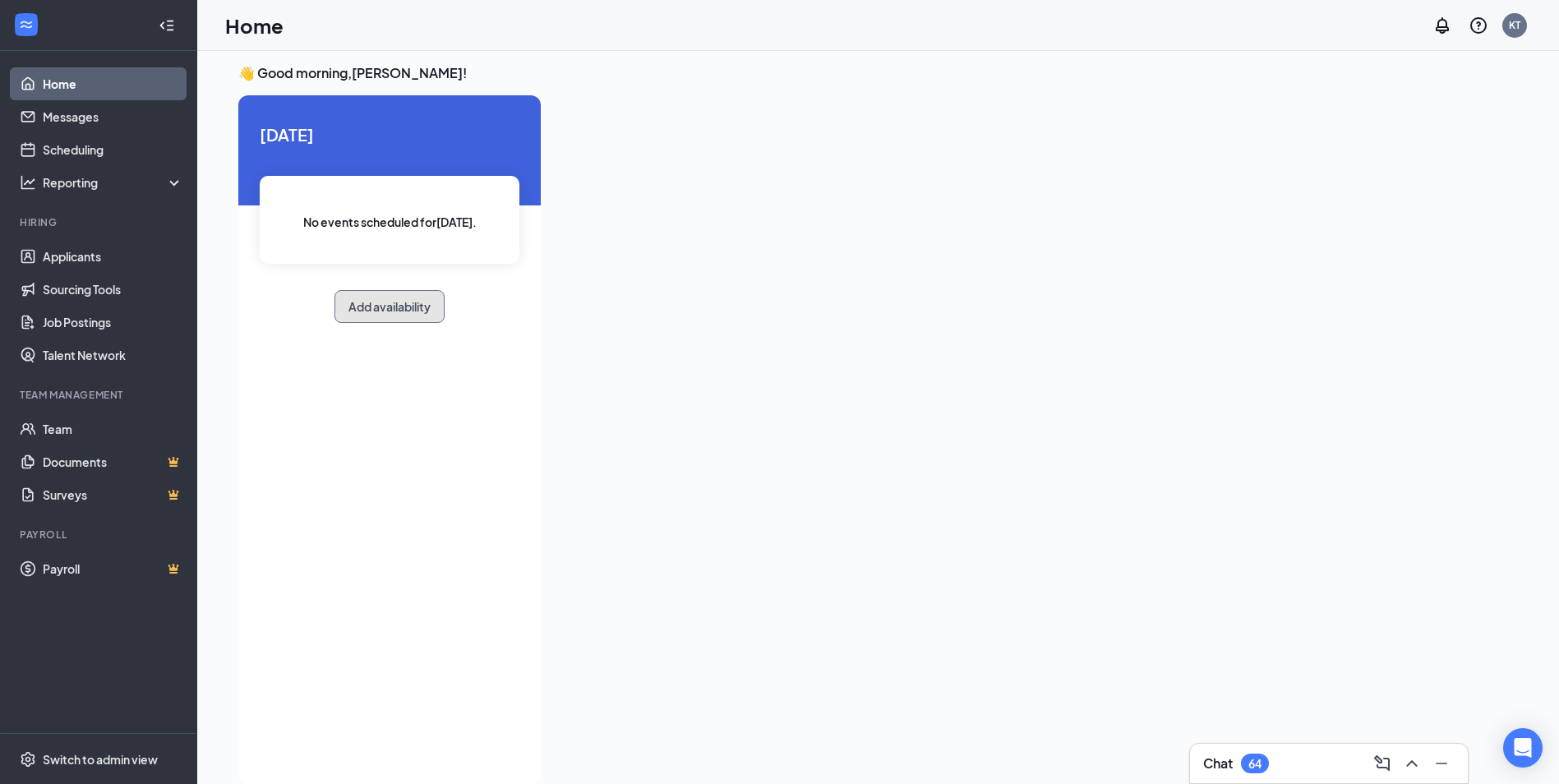
click at [403, 306] on button "Add availability" at bounding box center [389, 306] width 110 height 33
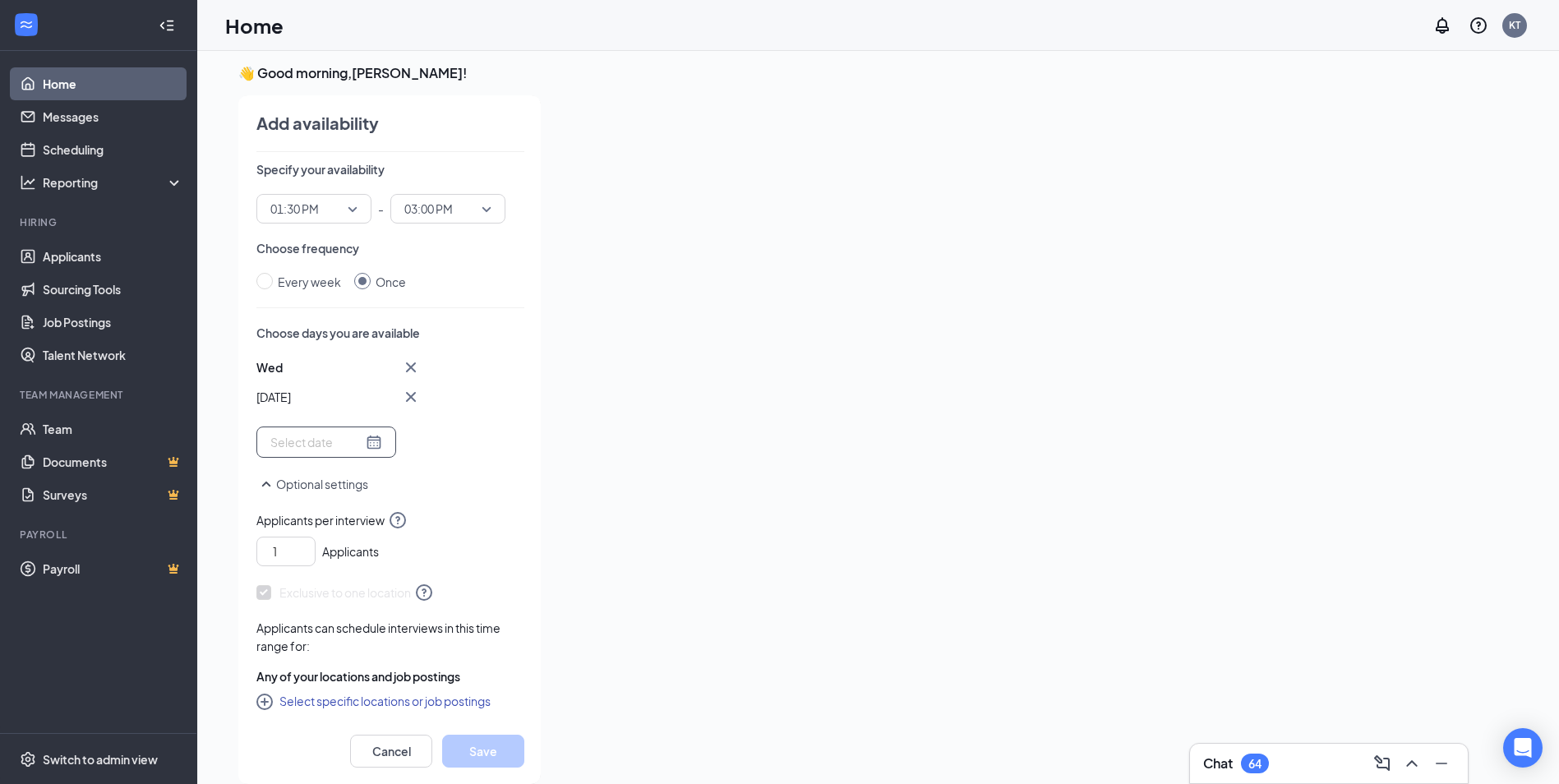
scroll to position [89, 0]
click at [363, 435] on div at bounding box center [326, 440] width 112 height 18
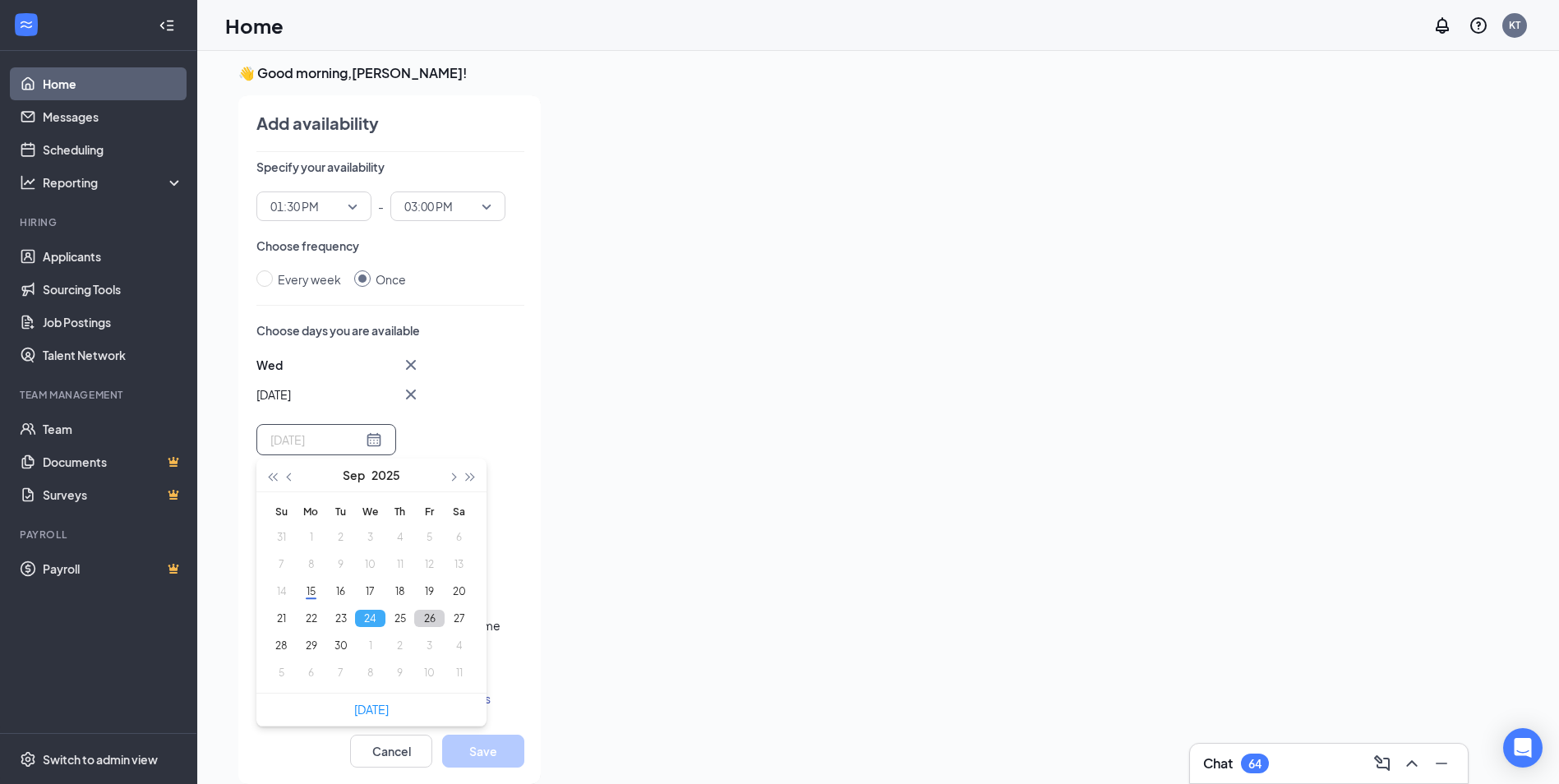
click at [427, 622] on button "26" at bounding box center [429, 617] width 31 height 17
click at [371, 612] on button "24" at bounding box center [370, 617] width 31 height 17
type input "[DATE]"
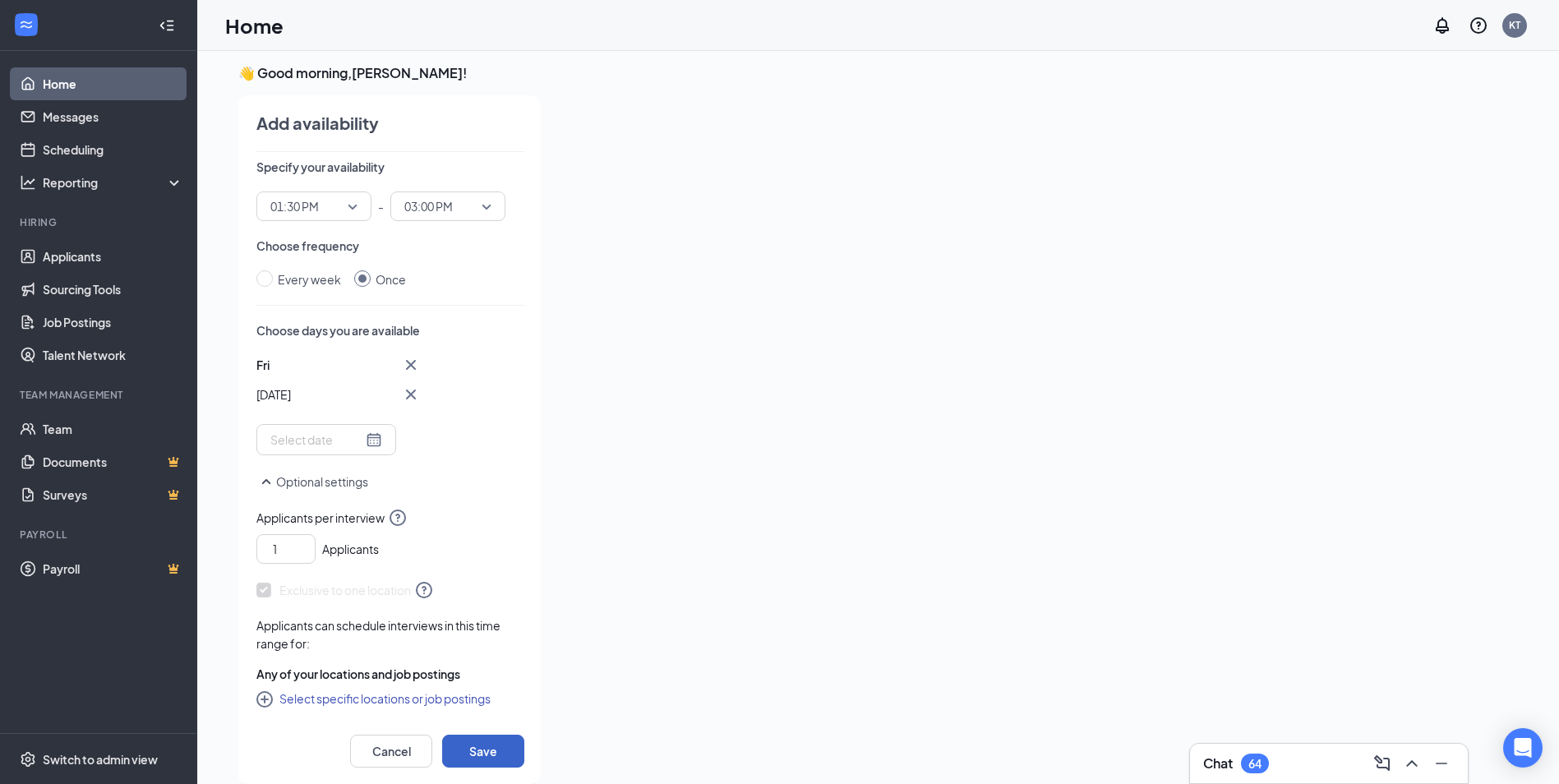
click at [497, 747] on button "Save" at bounding box center [483, 750] width 82 height 33
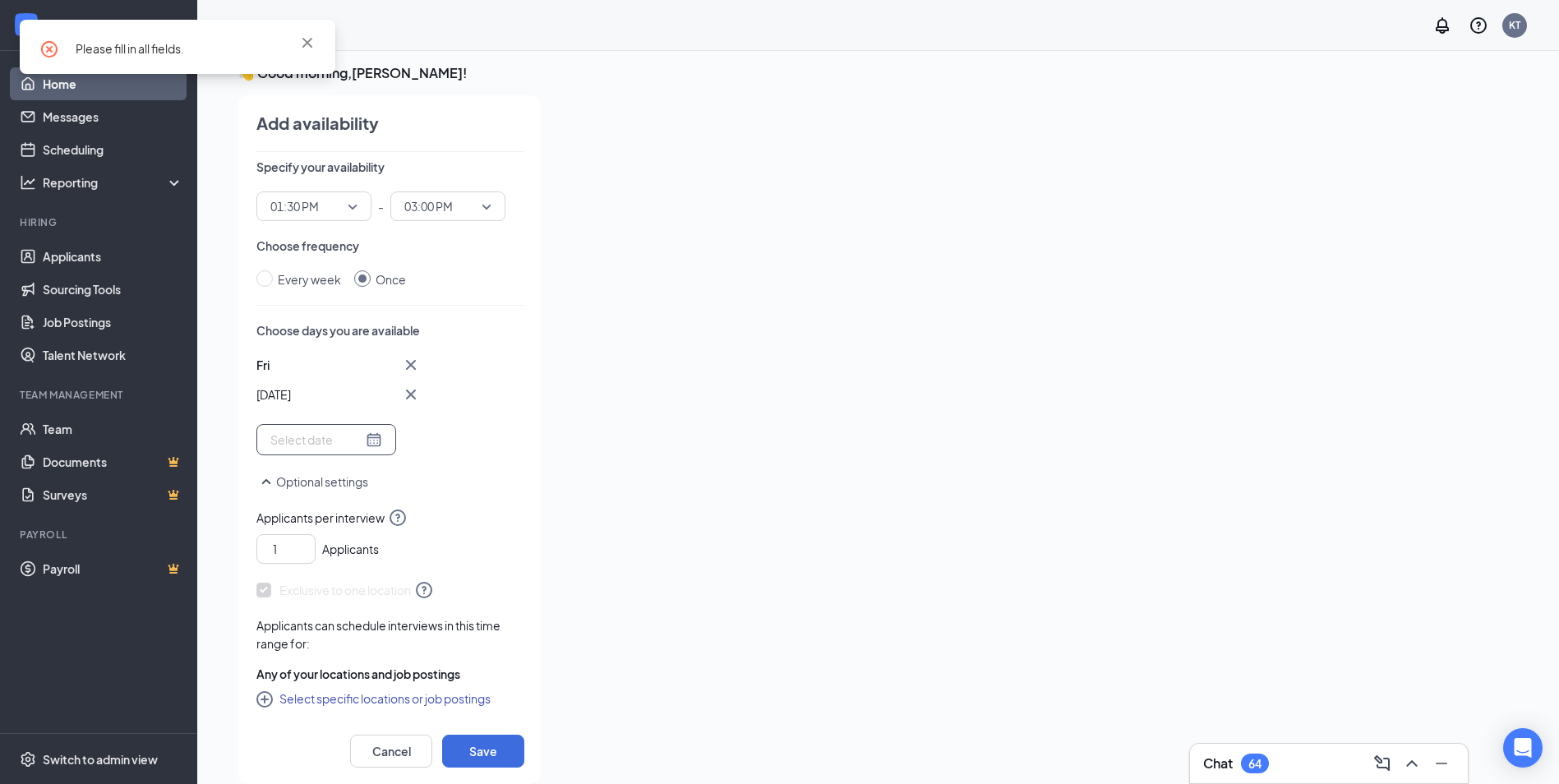
click at [365, 434] on div at bounding box center [326, 440] width 112 height 18
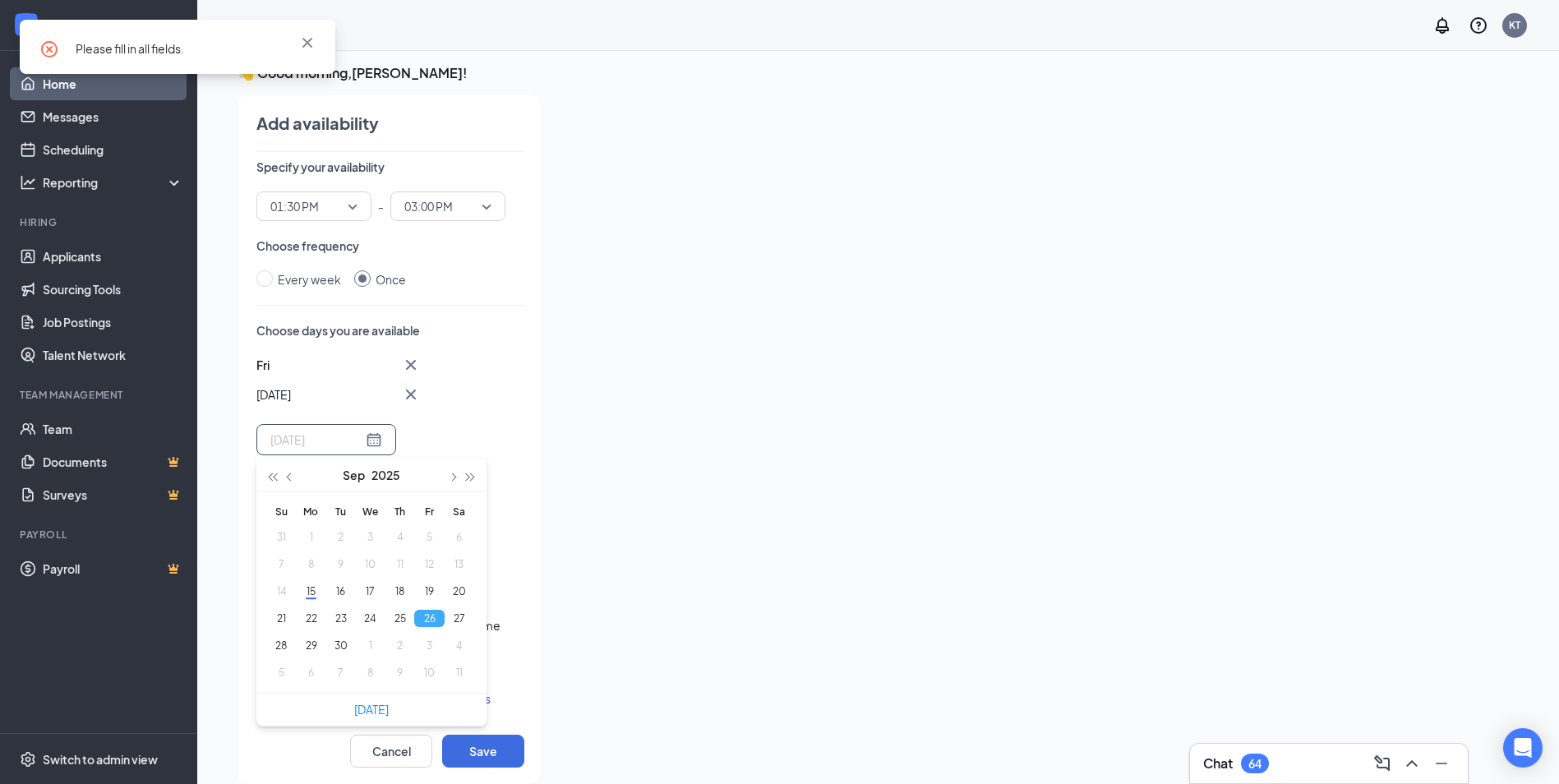
click at [429, 616] on button "26" at bounding box center [429, 617] width 31 height 17
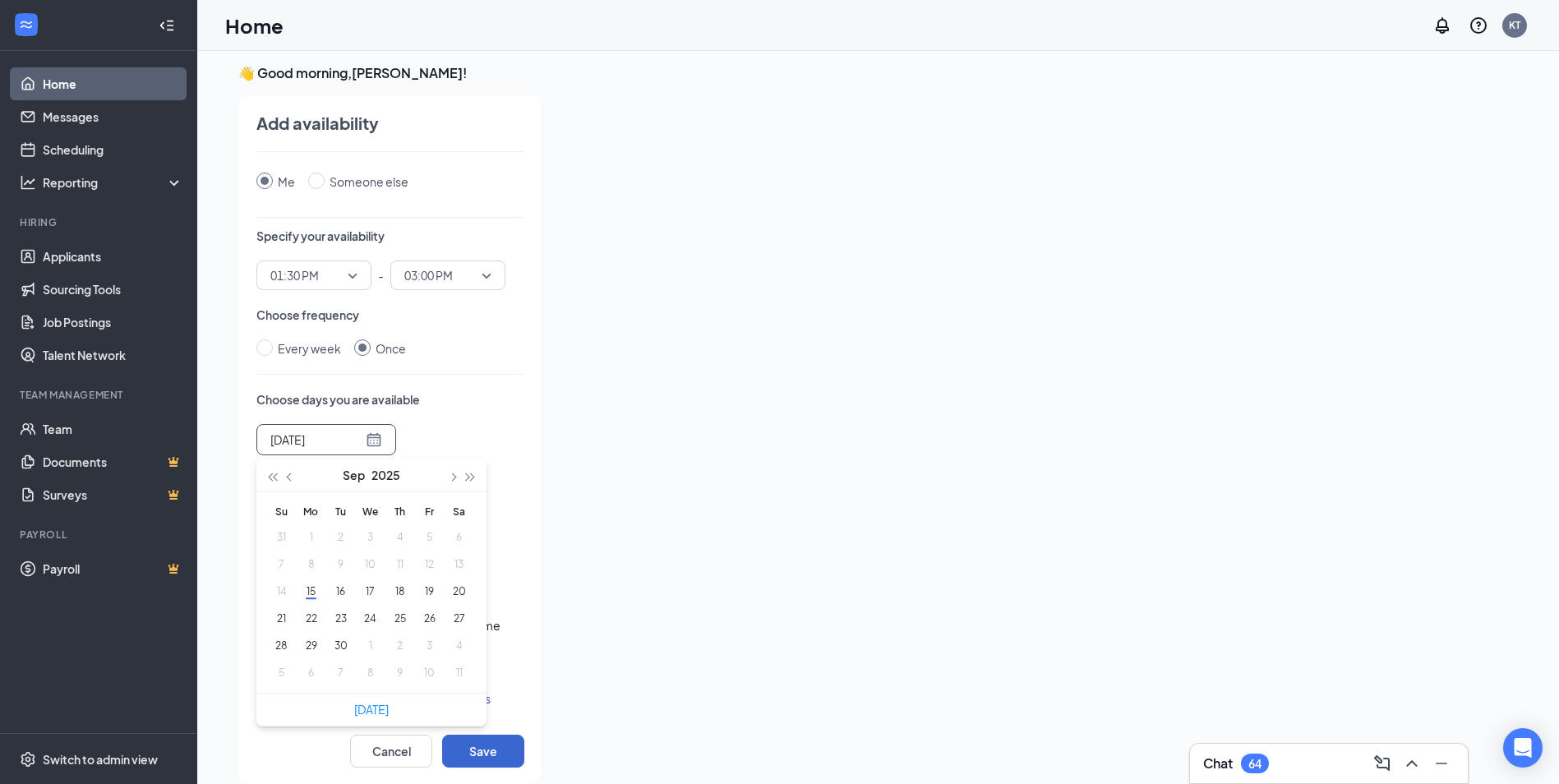
type input "[DATE]"
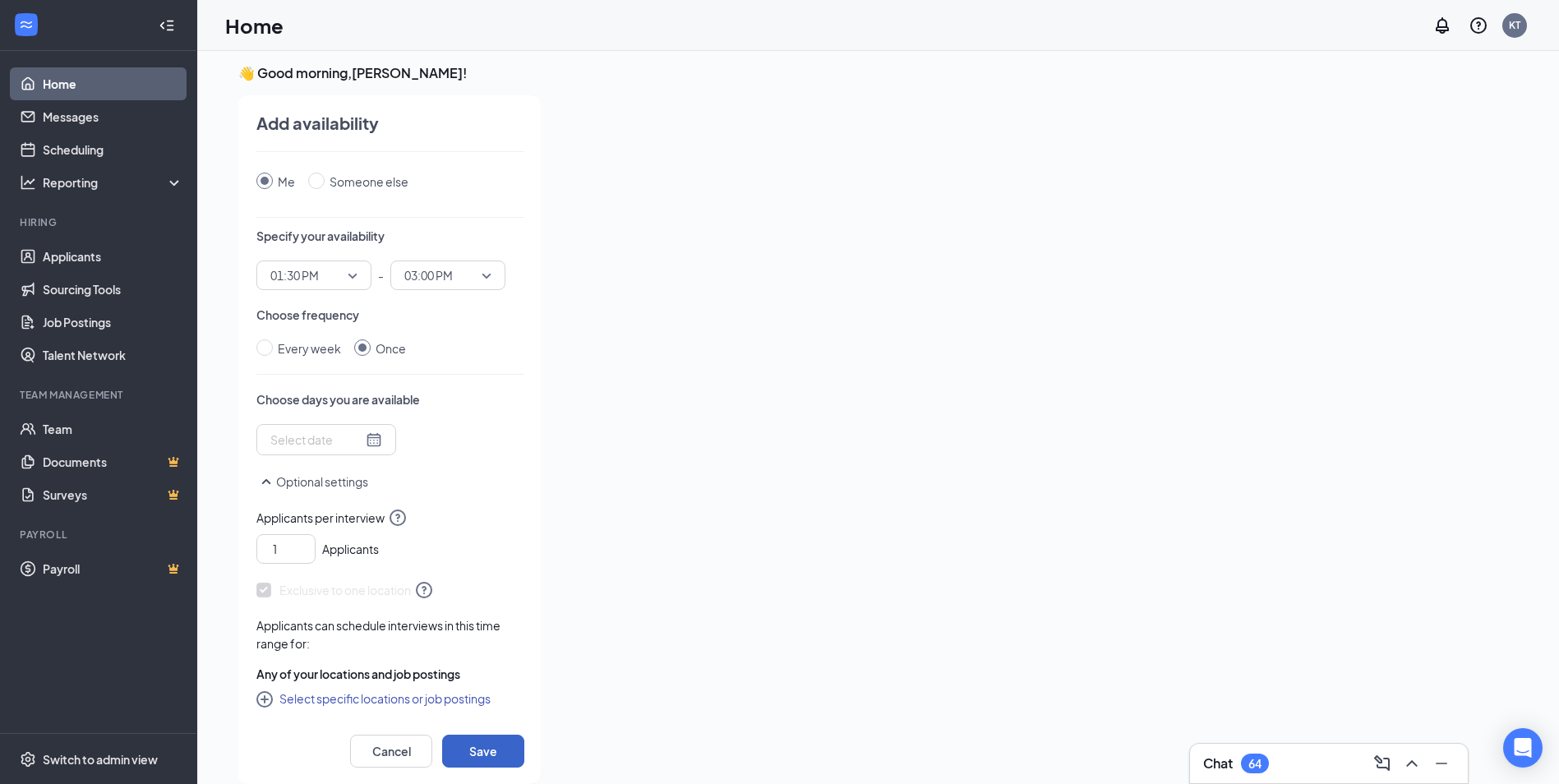
click at [489, 745] on button "Save" at bounding box center [483, 750] width 82 height 33
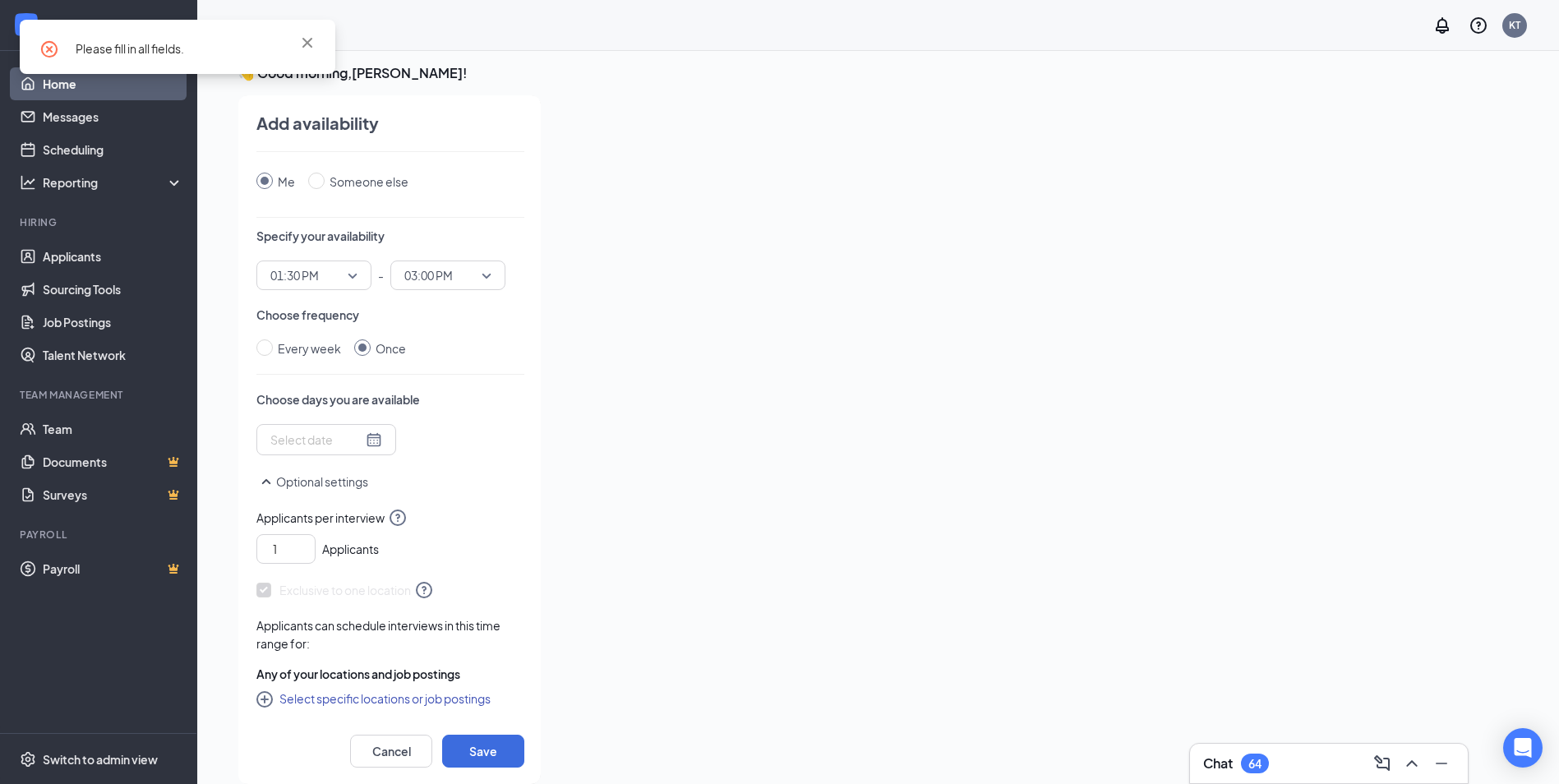
click at [55, 88] on link "Home" at bounding box center [113, 83] width 141 height 33
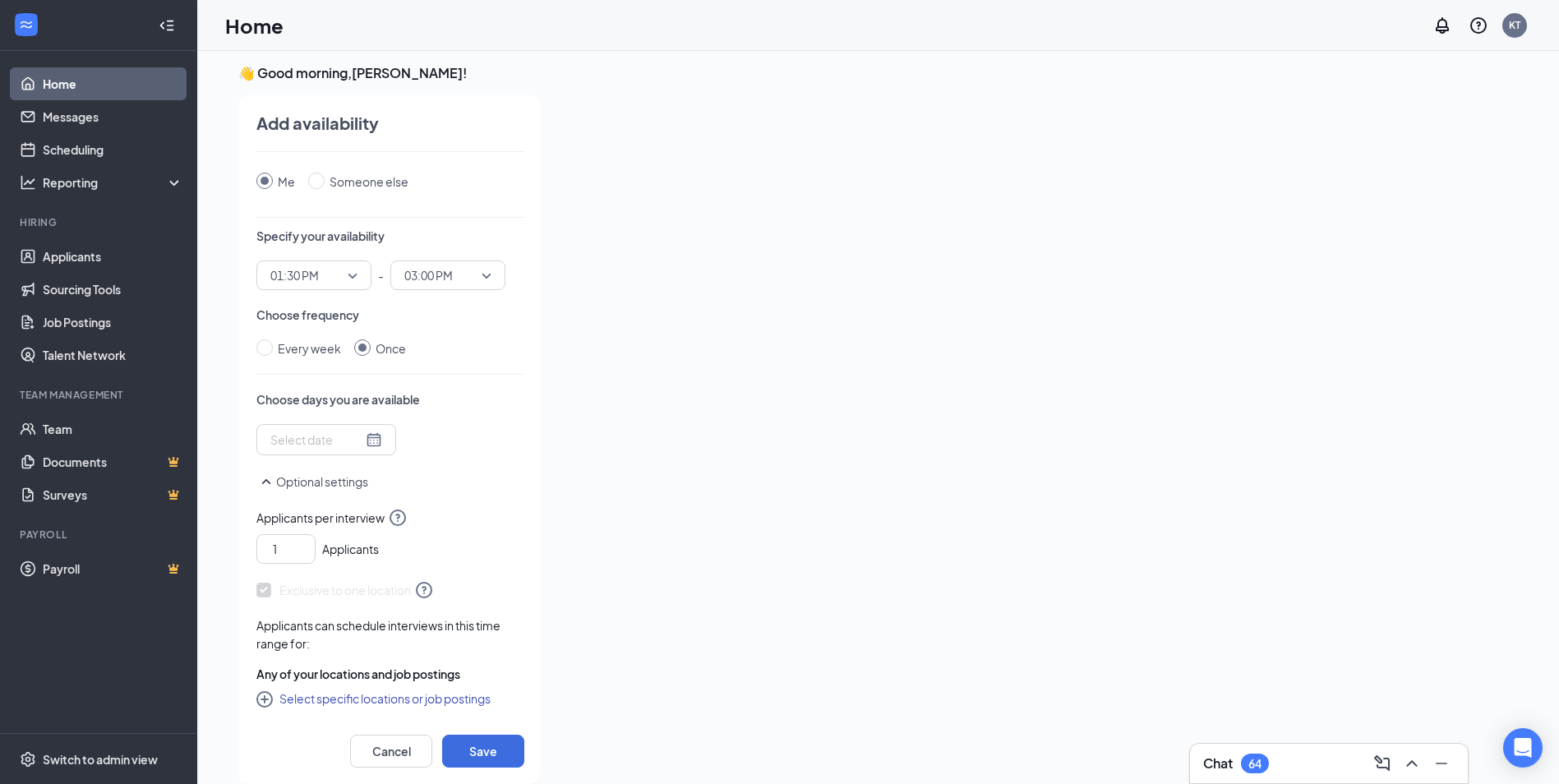
click at [363, 267] on div "01:30 PM" at bounding box center [314, 275] width 115 height 30
click at [467, 493] on div "Optional settings" at bounding box center [390, 489] width 268 height 36
click at [356, 274] on span "01:30 PM" at bounding box center [314, 275] width 87 height 25
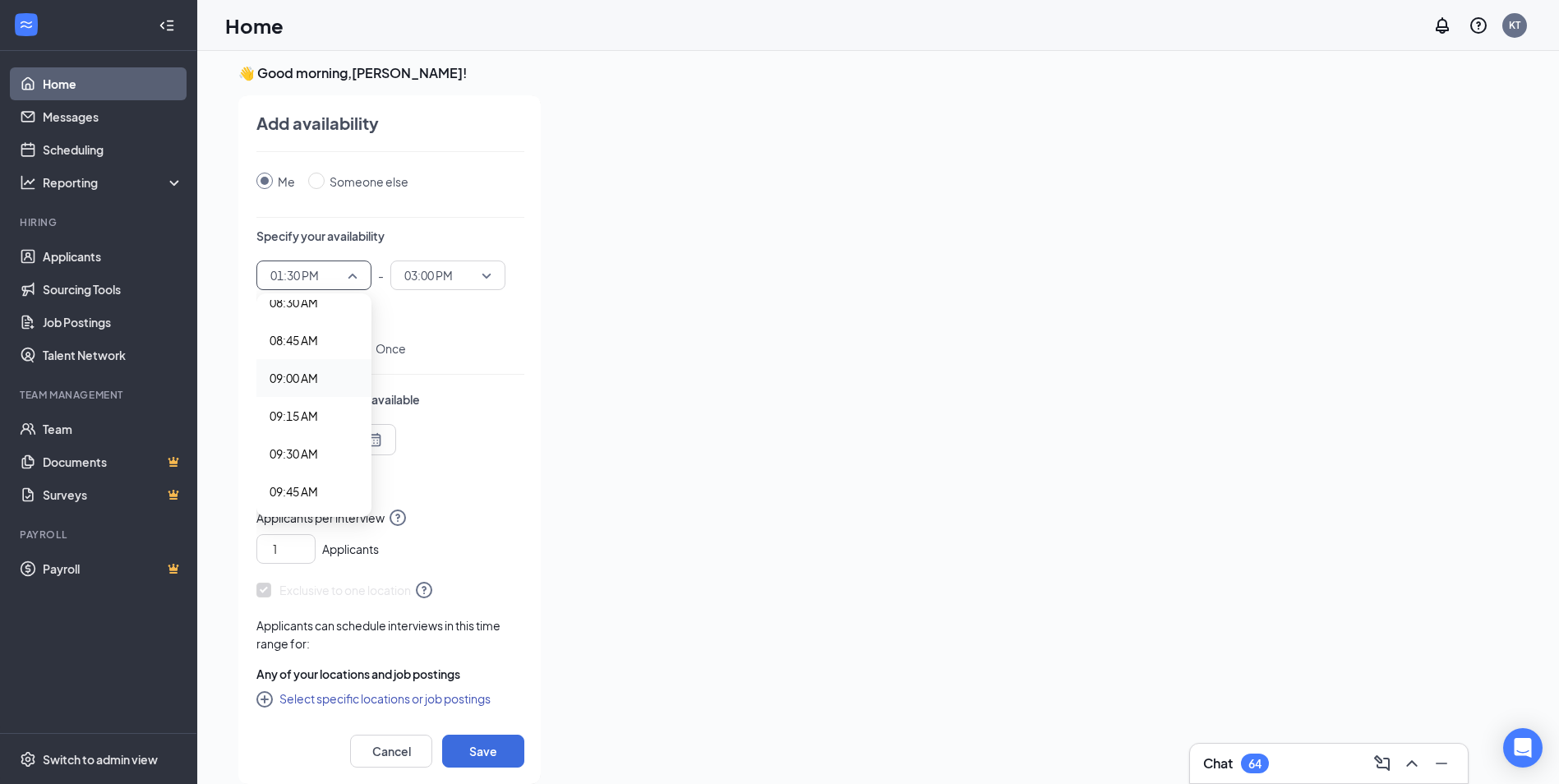
click at [321, 375] on span "09:00 AM" at bounding box center [313, 378] width 88 height 18
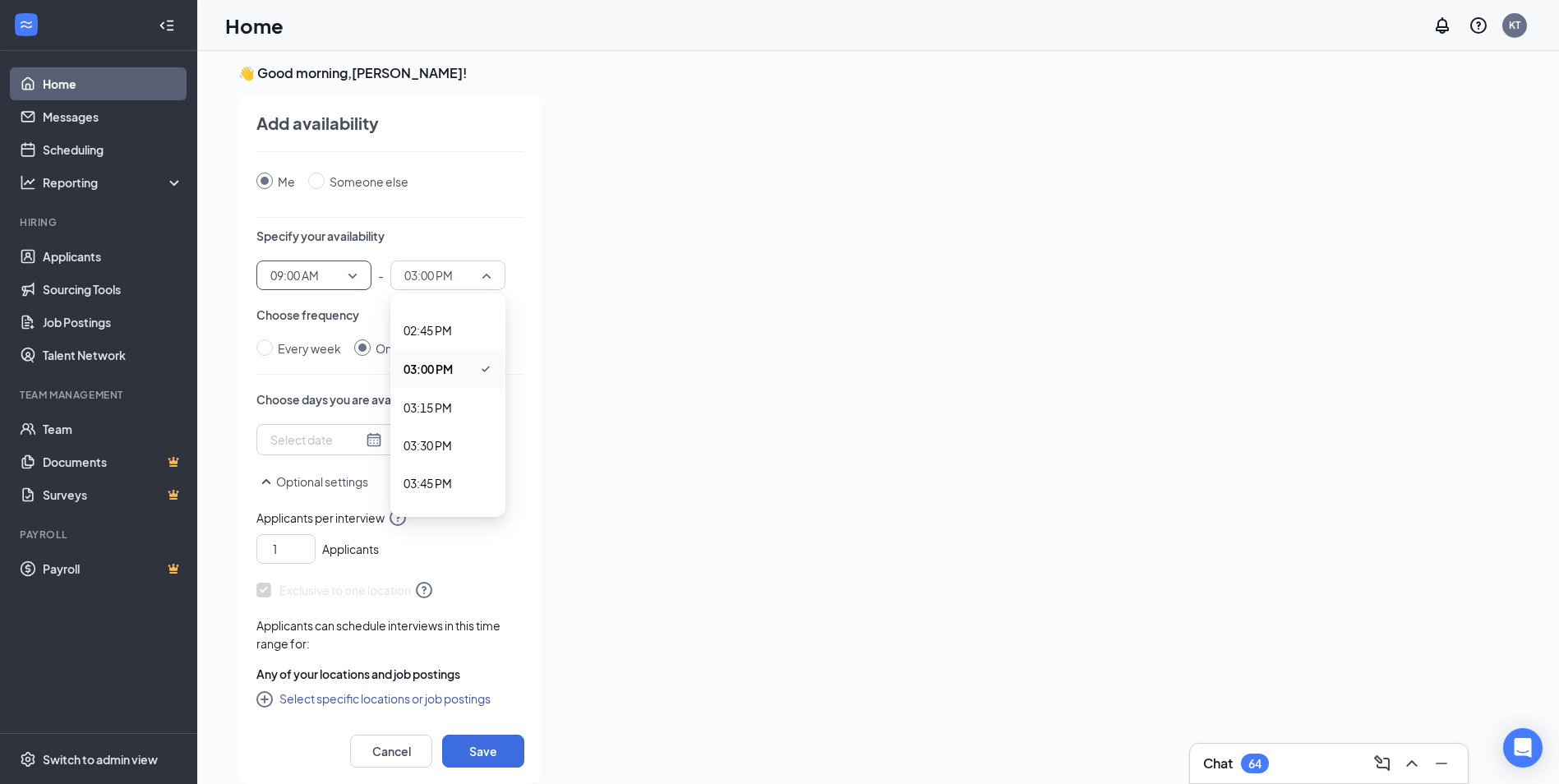
click at [437, 264] on span "03:00 PM" at bounding box center [428, 275] width 49 height 25
click at [423, 485] on span "12:00 PM" at bounding box center [427, 489] width 49 height 18
click at [354, 446] on div at bounding box center [326, 440] width 112 height 18
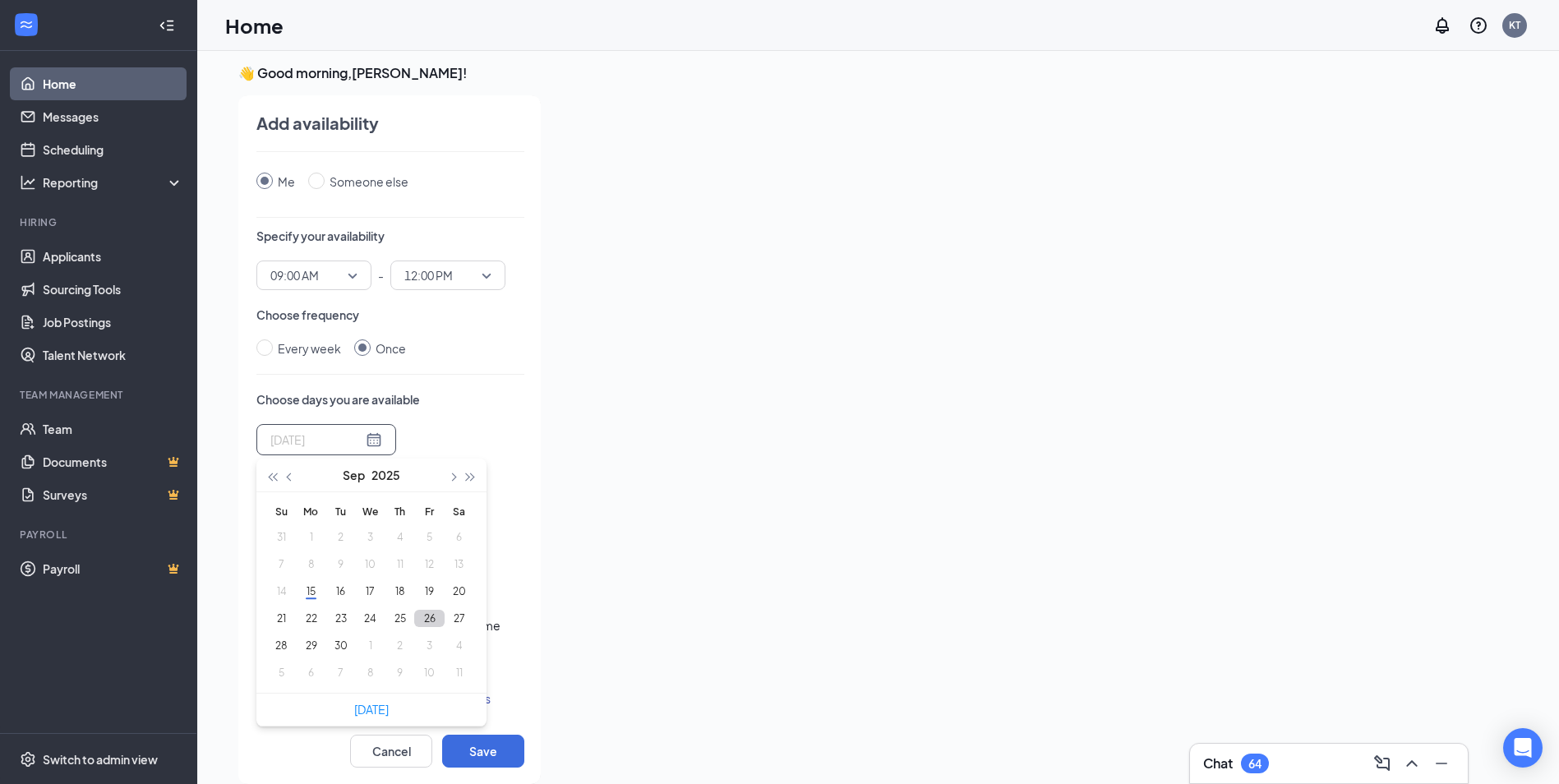
click at [428, 620] on button "26" at bounding box center [429, 617] width 31 height 17
type input "[DATE]"
click at [496, 746] on button "Save" at bounding box center [483, 750] width 82 height 33
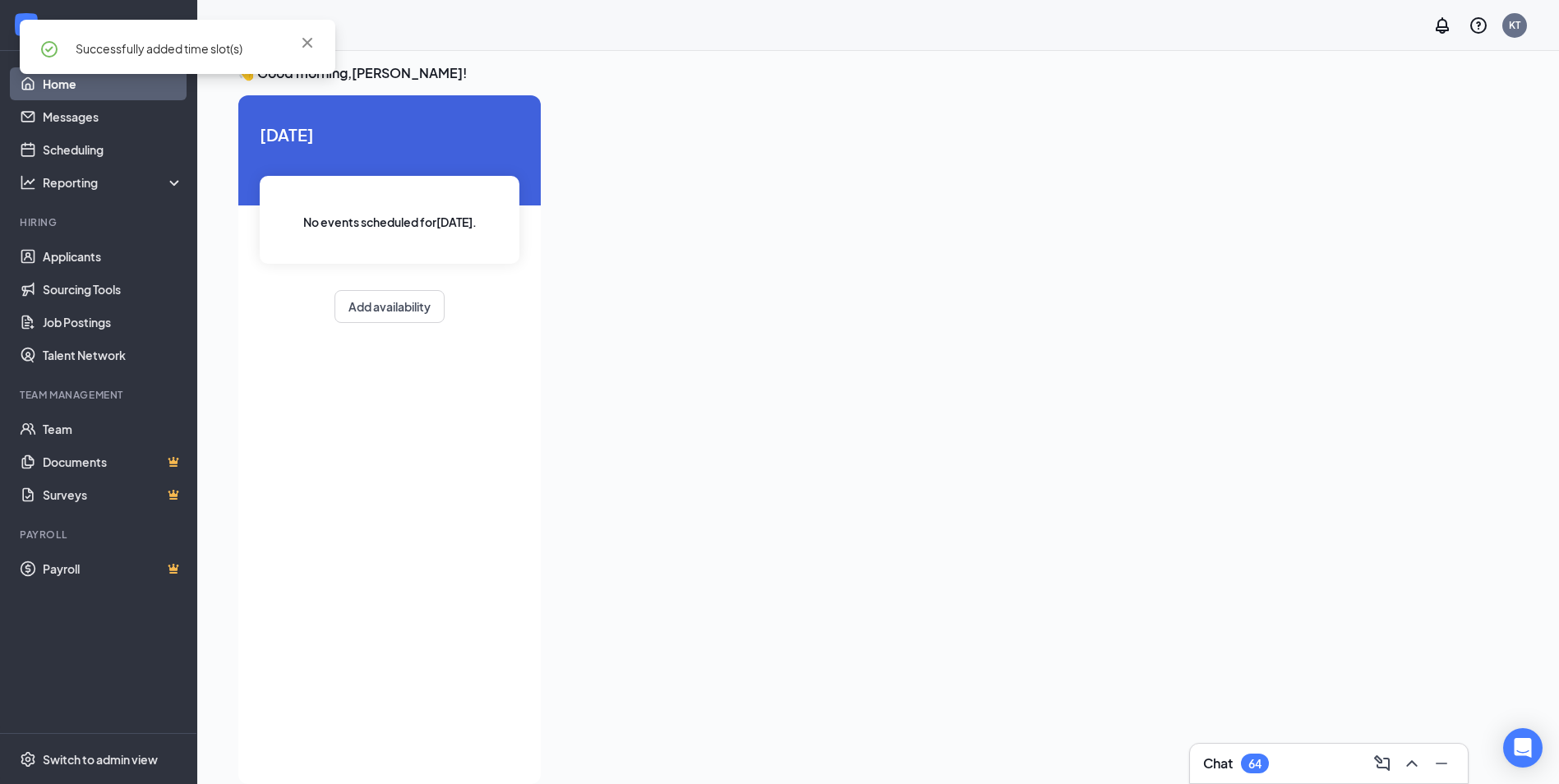
click at [94, 90] on link "Home" at bounding box center [113, 83] width 141 height 33
click at [77, 157] on link "Scheduling" at bounding box center [113, 149] width 141 height 33
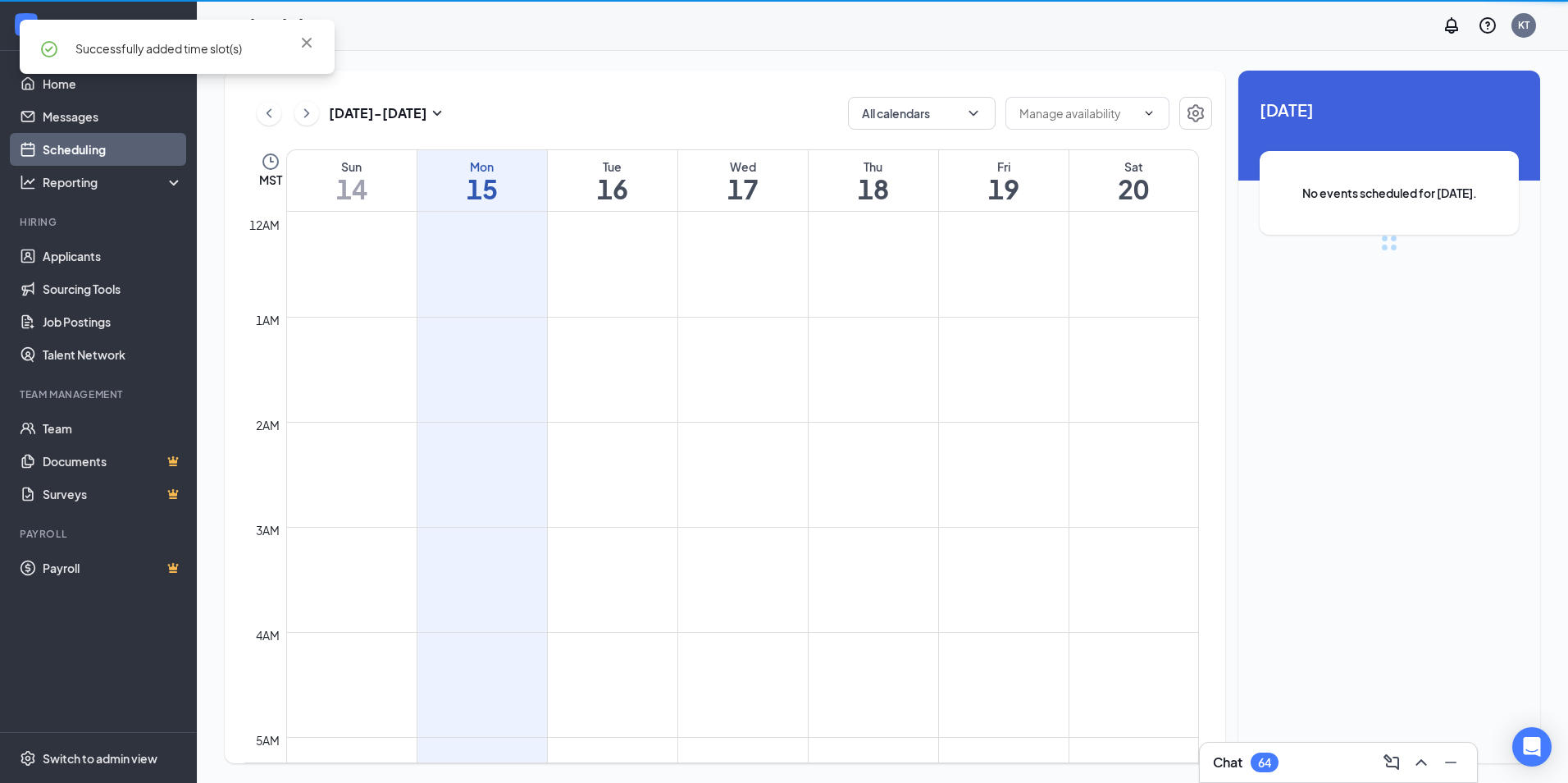
scroll to position [807, 0]
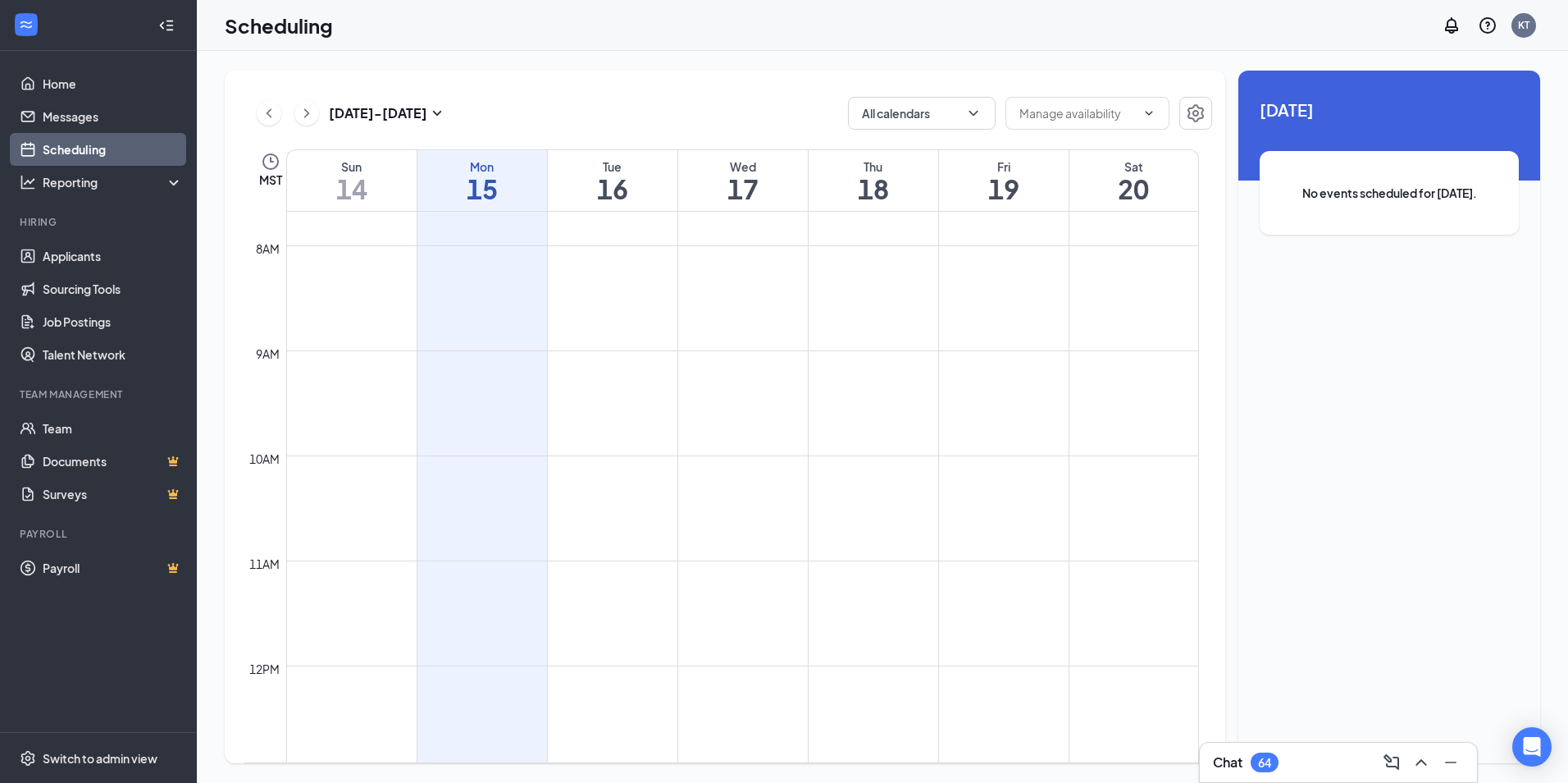
click at [433, 127] on div "[DATE] - [DATE]" at bounding box center [352, 113] width 190 height 33
click at [434, 107] on icon "SmallChevronDown" at bounding box center [437, 113] width 20 height 20
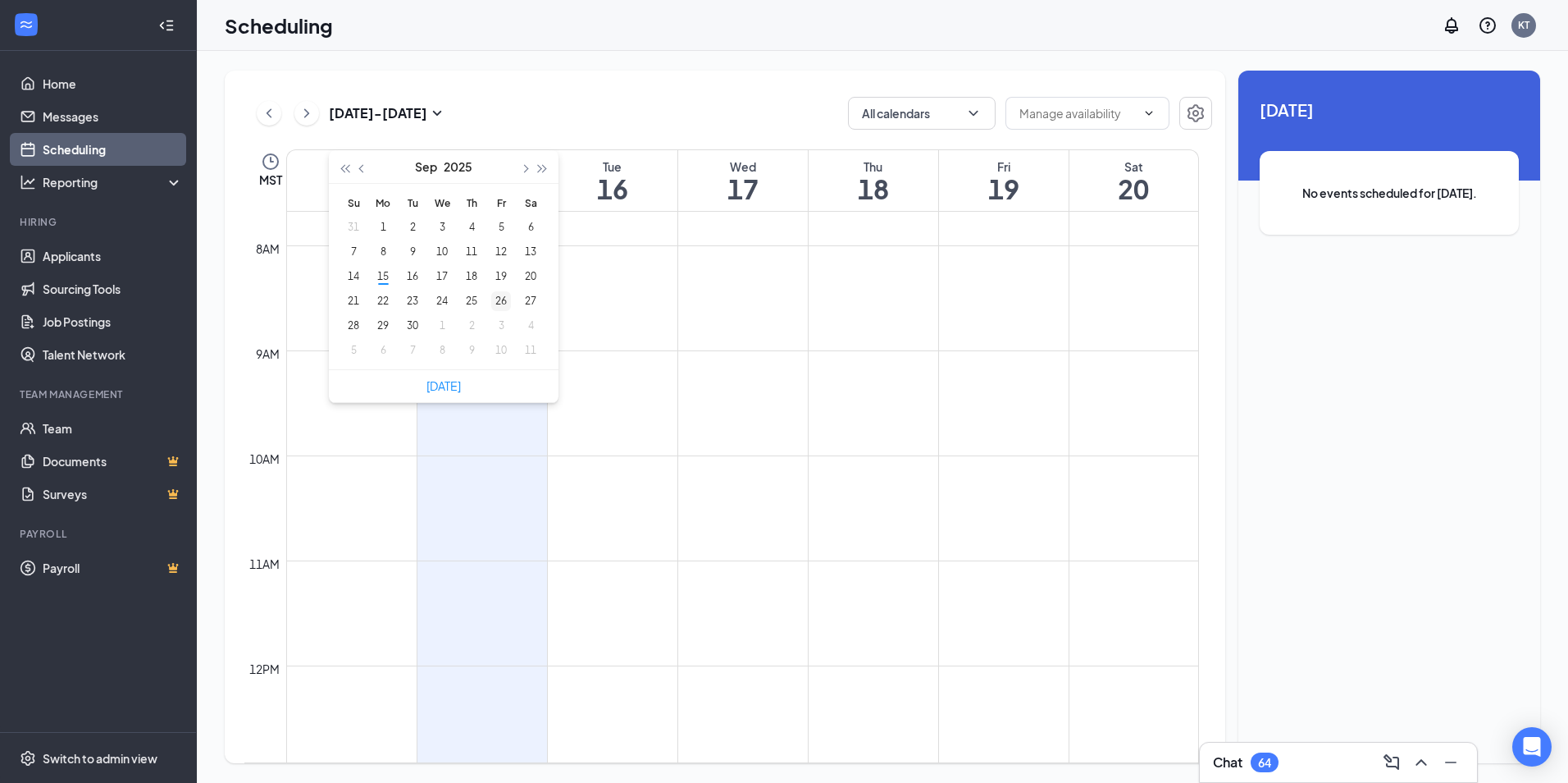
type input "[DATE]"
click at [506, 302] on div "26" at bounding box center [501, 301] width 20 height 20
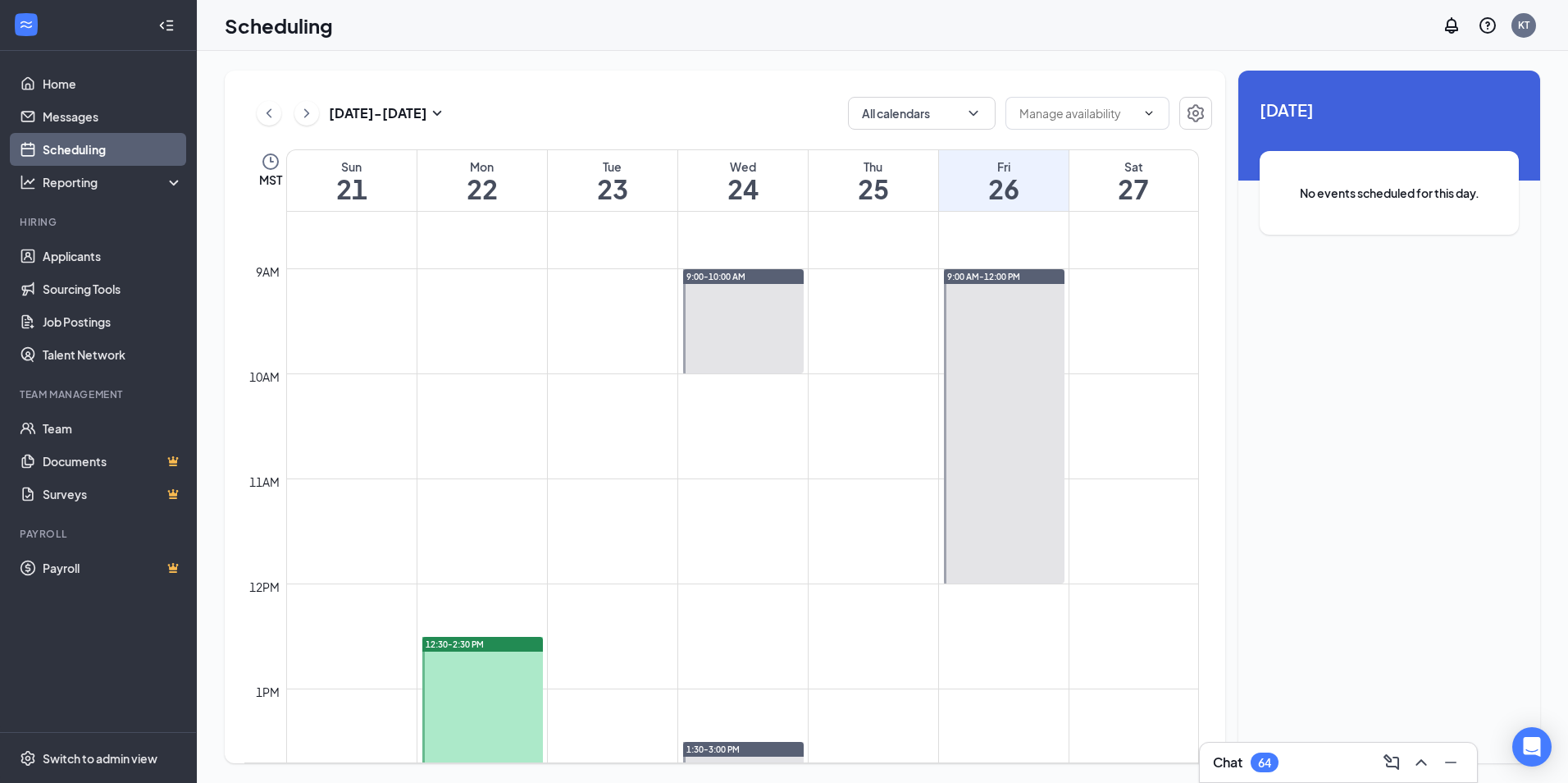
scroll to position [807, 0]
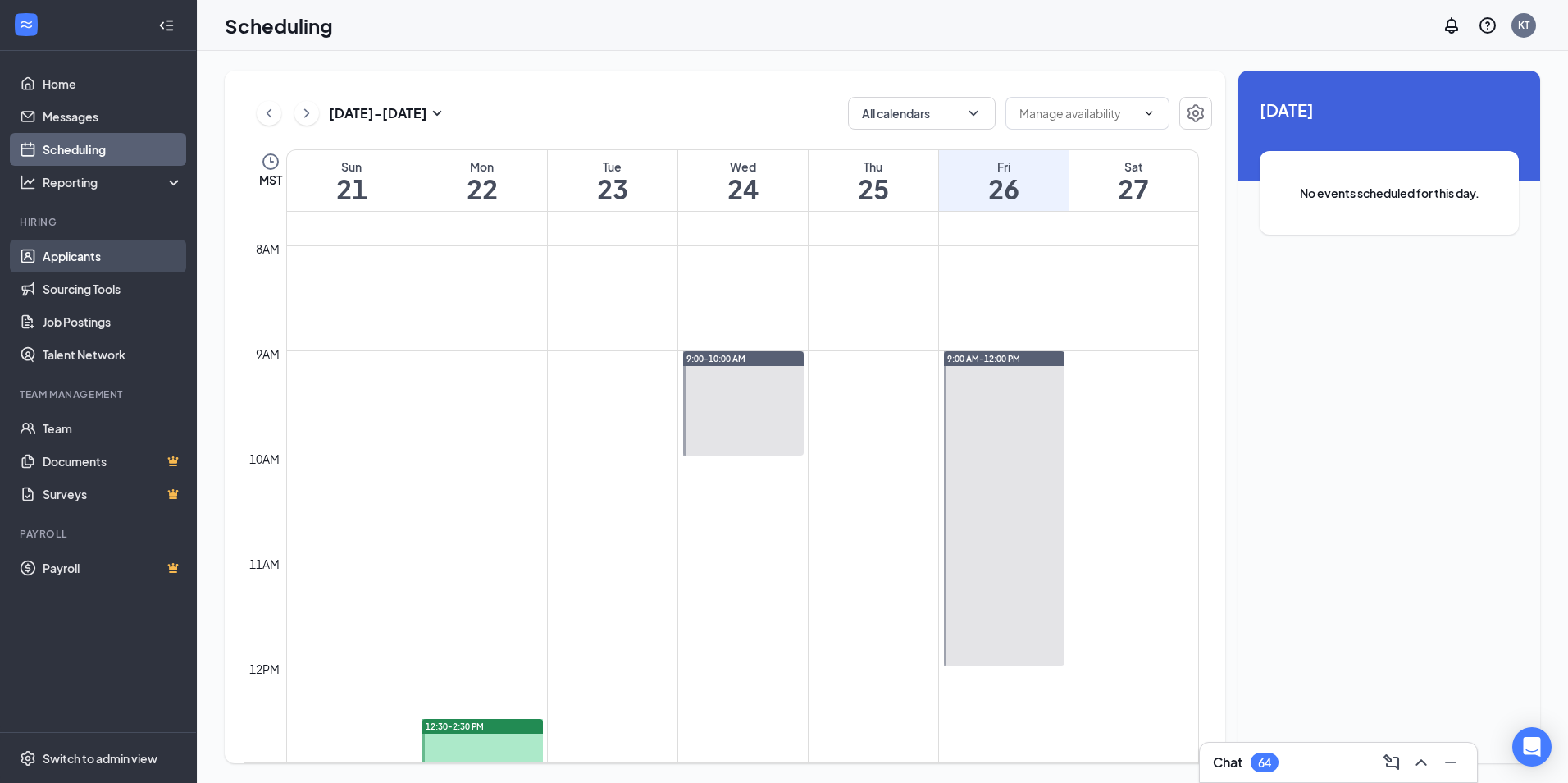
click at [97, 260] on link "Applicants" at bounding box center [113, 256] width 141 height 33
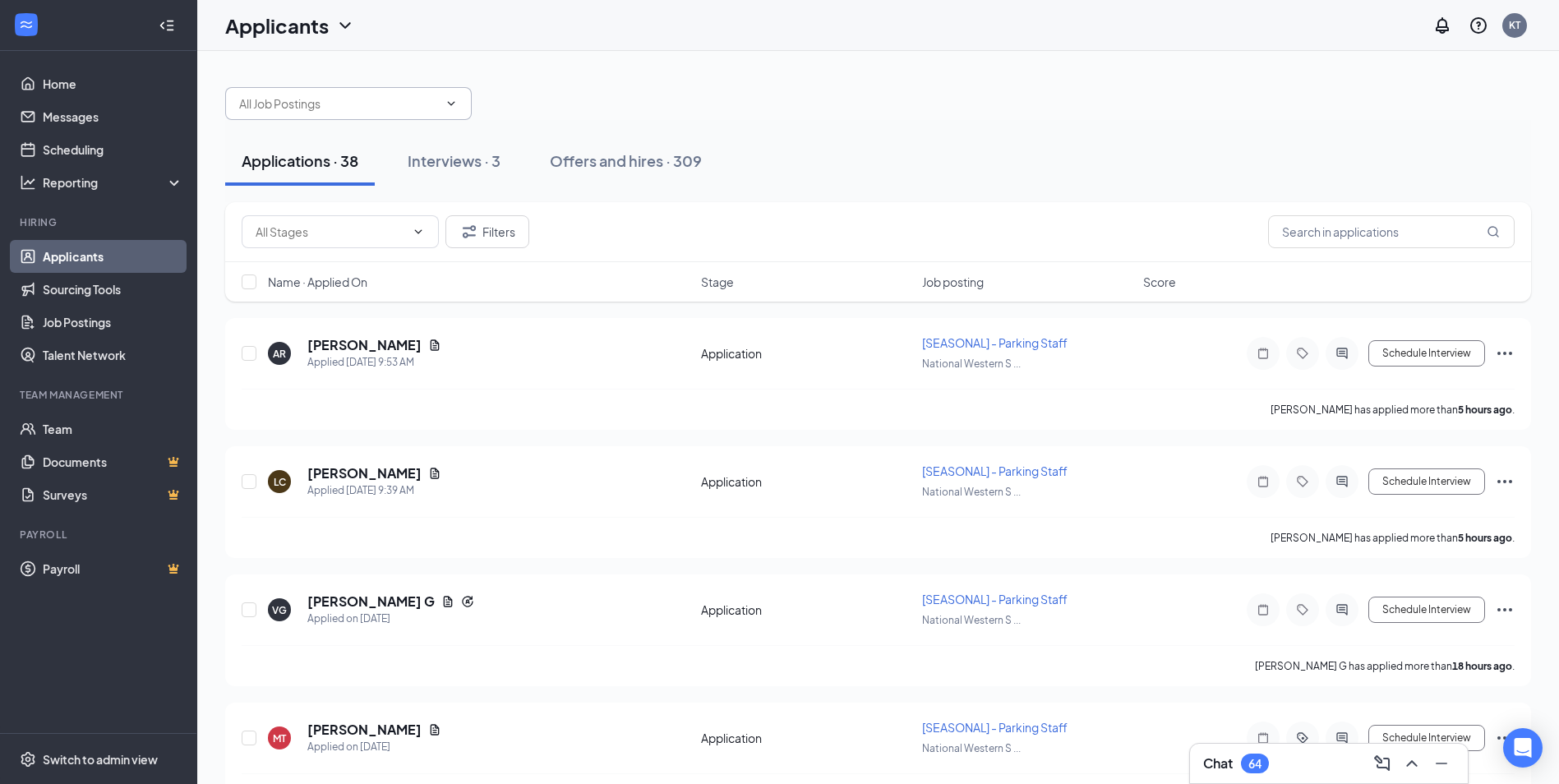
click at [360, 118] on span at bounding box center [349, 103] width 246 height 33
click at [457, 99] on icon "ChevronDown" at bounding box center [451, 103] width 13 height 13
click at [447, 109] on icon "ChevronDown" at bounding box center [451, 103] width 13 height 13
click at [432, 169] on div "Interviews · 3" at bounding box center [455, 160] width 93 height 21
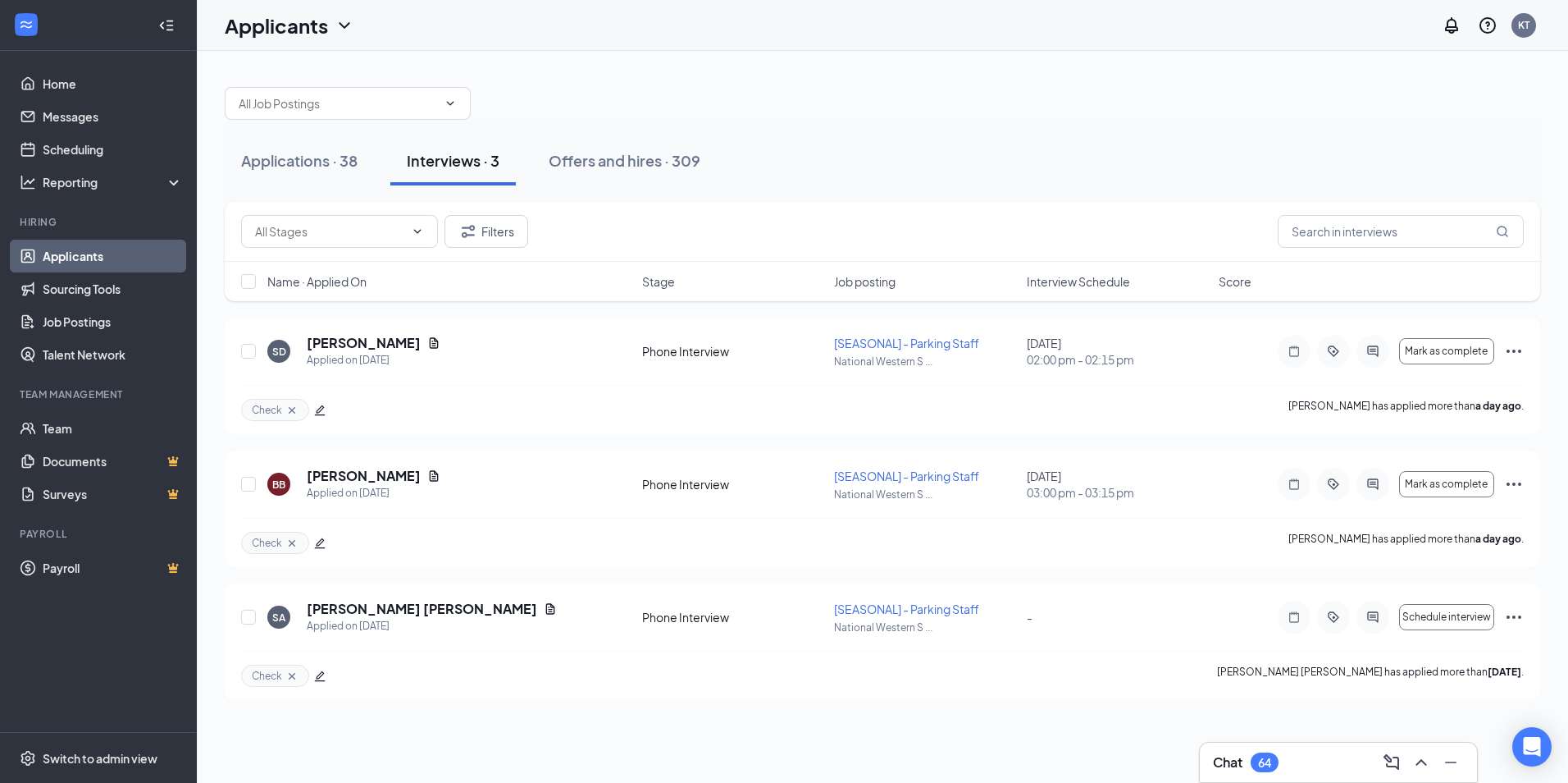
click at [380, 123] on div "Applications · 38 Interviews · 3 Offers and hires · 309" at bounding box center [883, 161] width 1315 height 82
click at [386, 111] on input "text" at bounding box center [338, 103] width 198 height 18
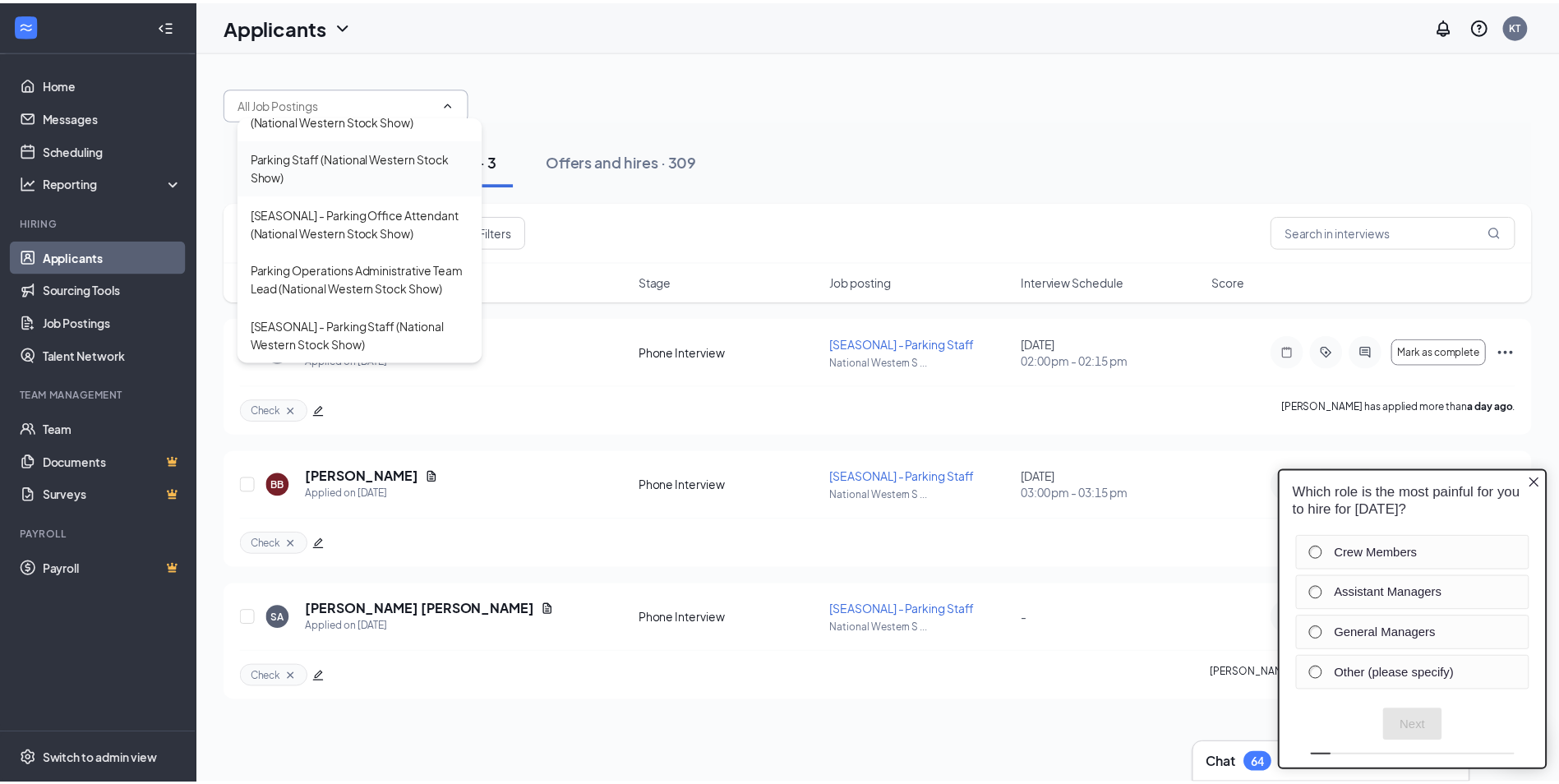
scroll to position [311, 0]
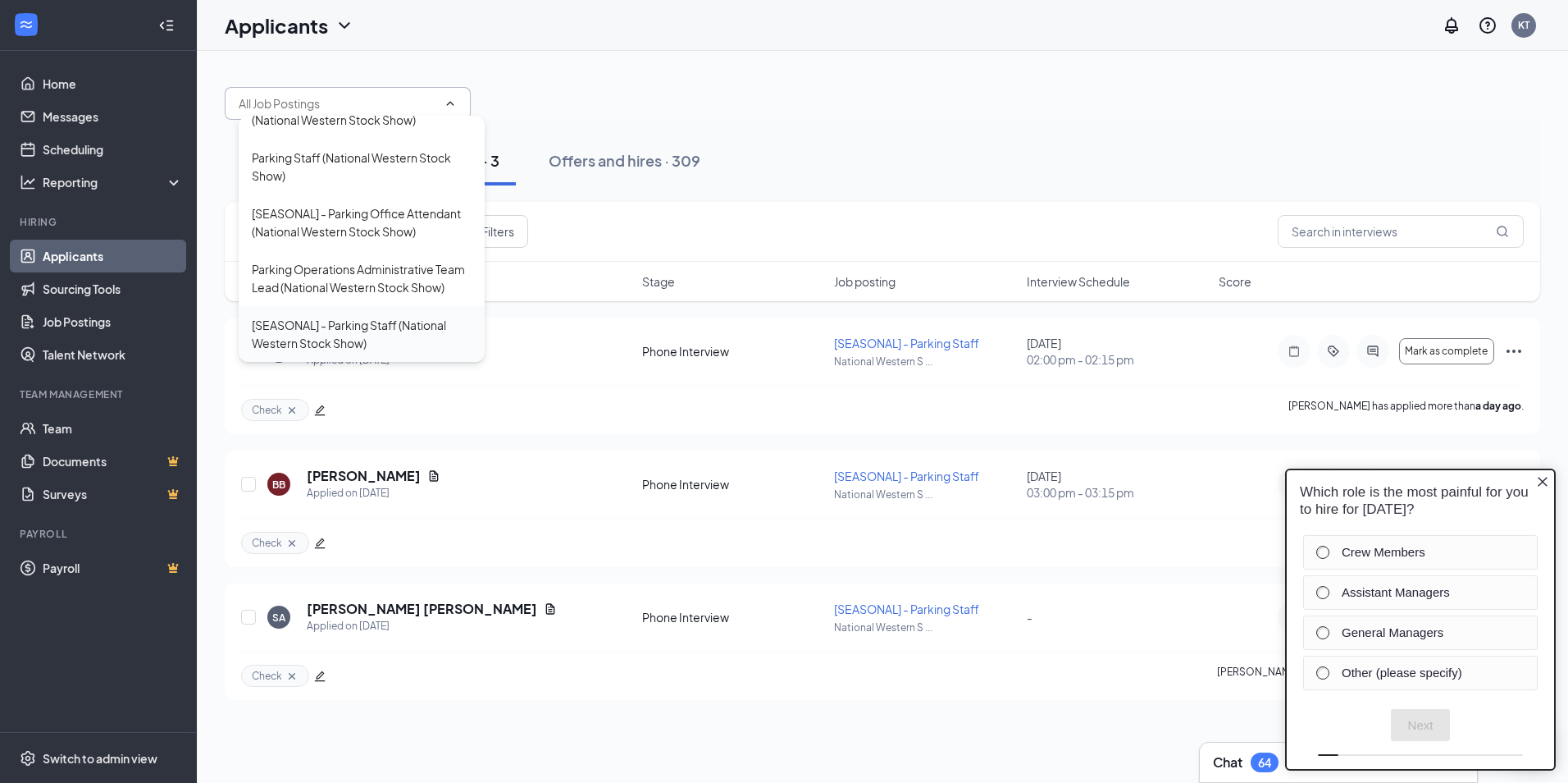
click at [338, 331] on div "[SEASONAL] - Parking Staff (National Western Stock Show)" at bounding box center [362, 334] width 220 height 36
type input "[SEASONAL] - Parking Staff (National Western Stock Show)"
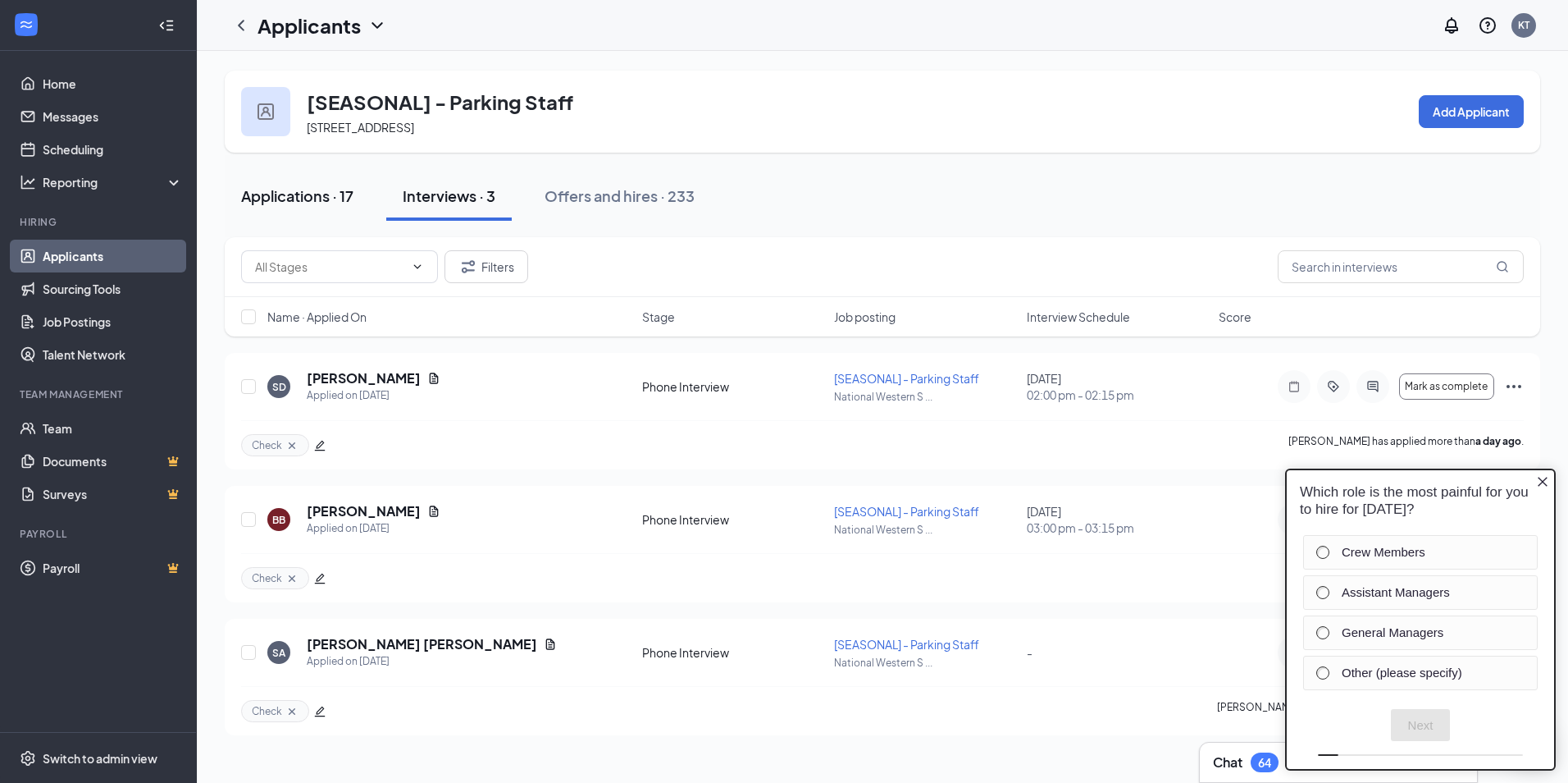
click at [316, 189] on div "Applications · 17" at bounding box center [296, 195] width 112 height 21
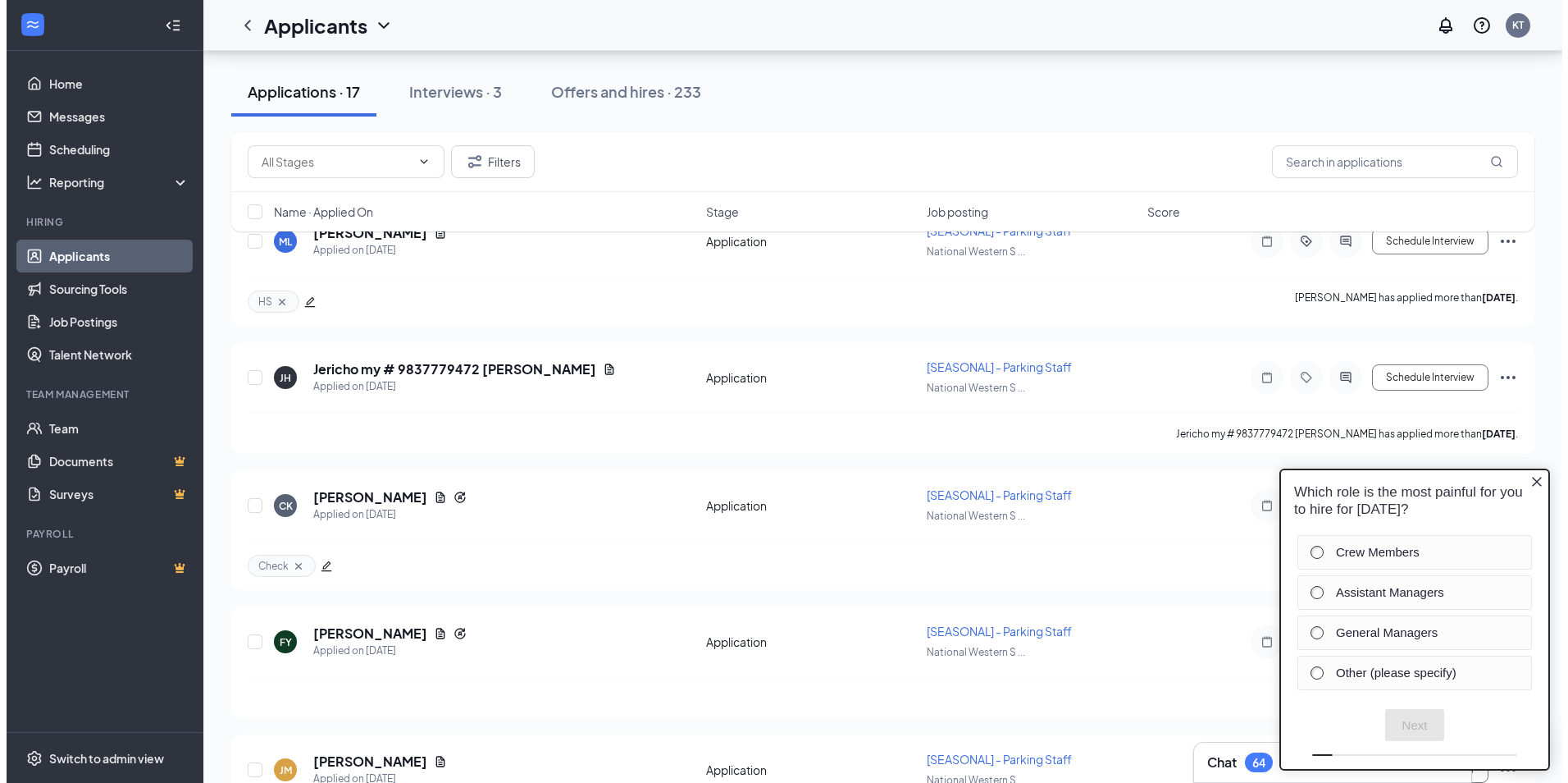
scroll to position [1640, 0]
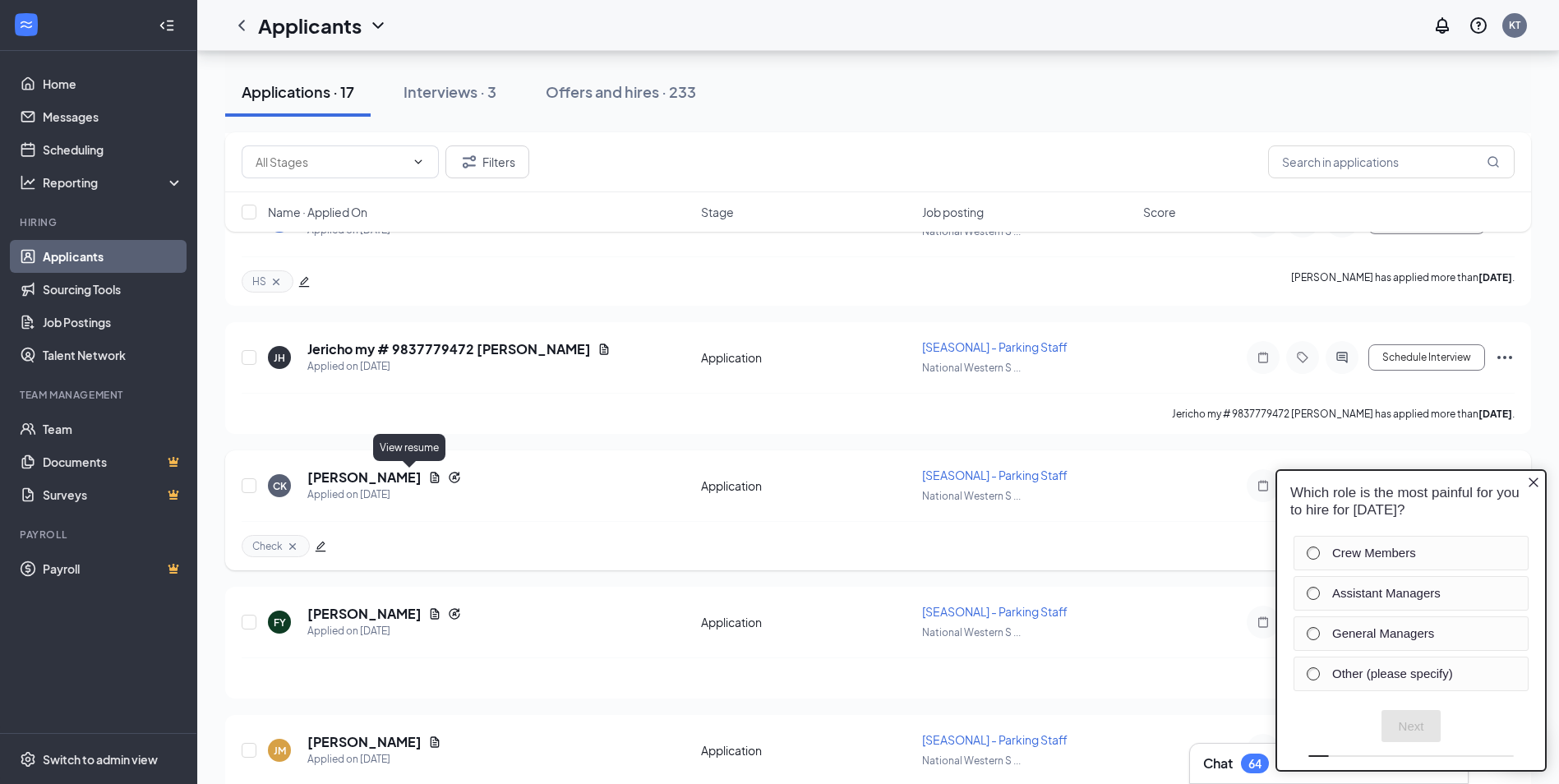
click at [431, 479] on icon "Document" at bounding box center [435, 476] width 9 height 11
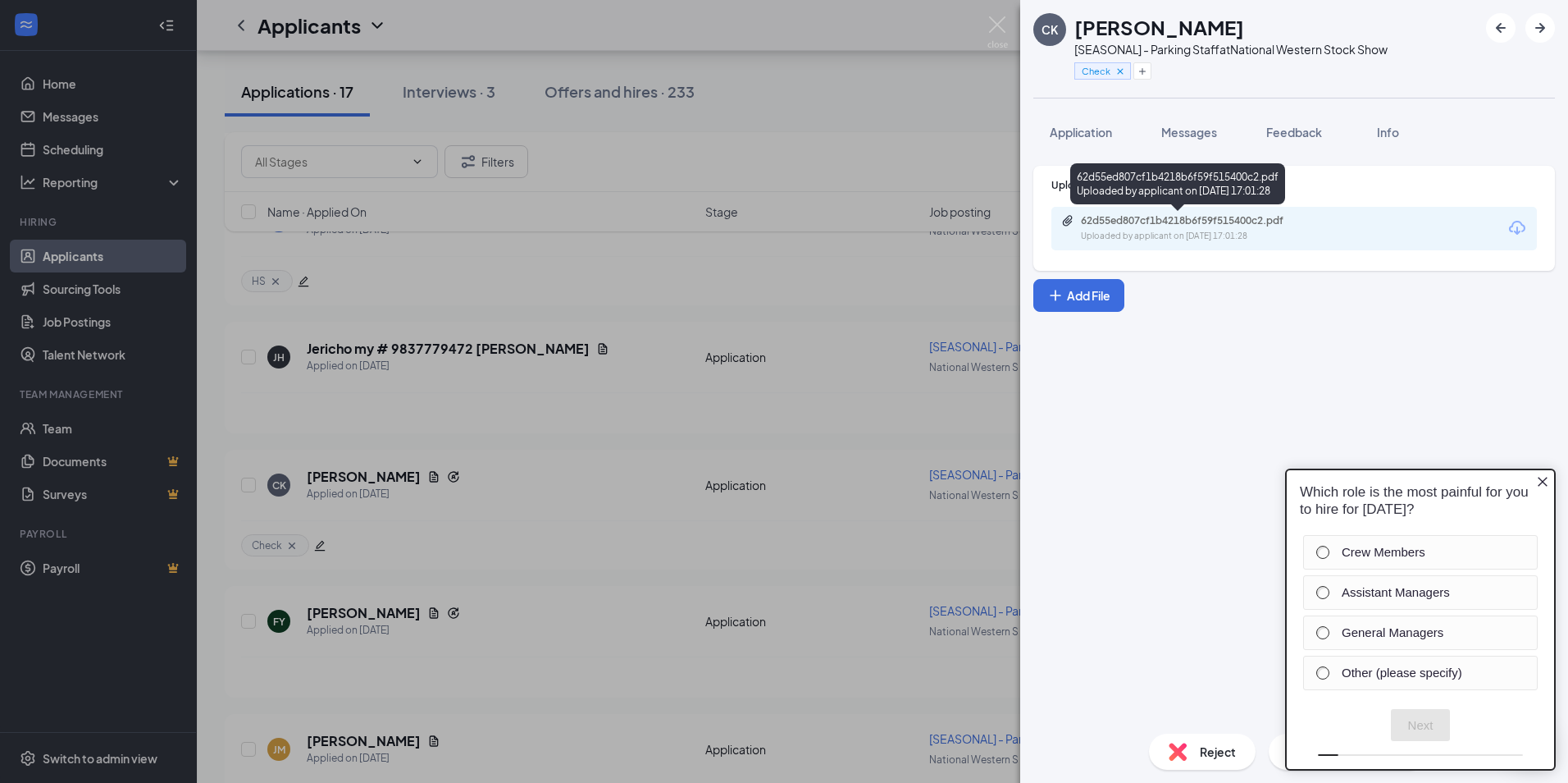
click at [1173, 223] on div "62d55ed807cf1b4218b6f59f515400c2.pdf" at bounding box center [1196, 220] width 230 height 13
